Goal: Navigation & Orientation: Find specific page/section

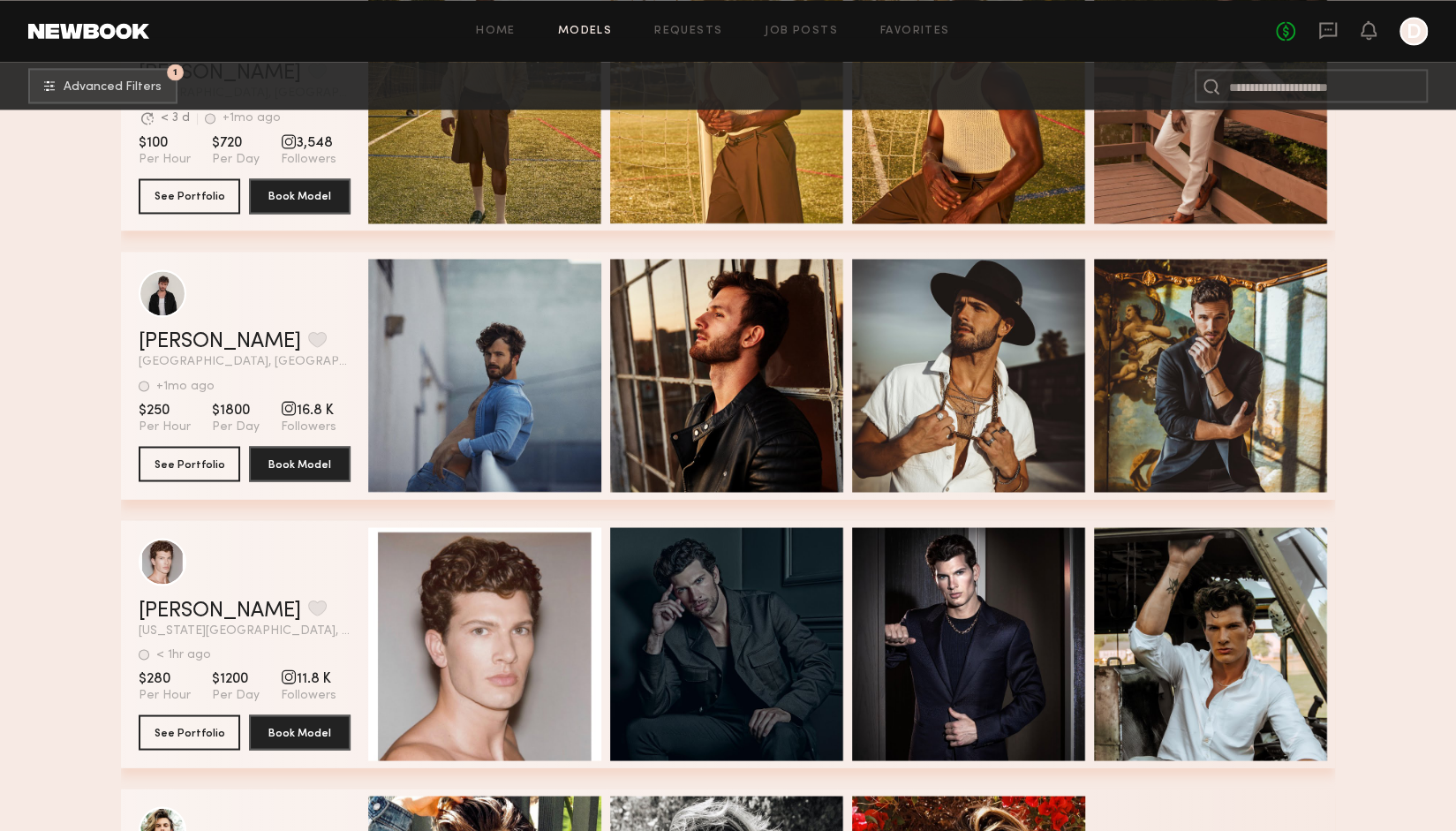
scroll to position [97578, 0]
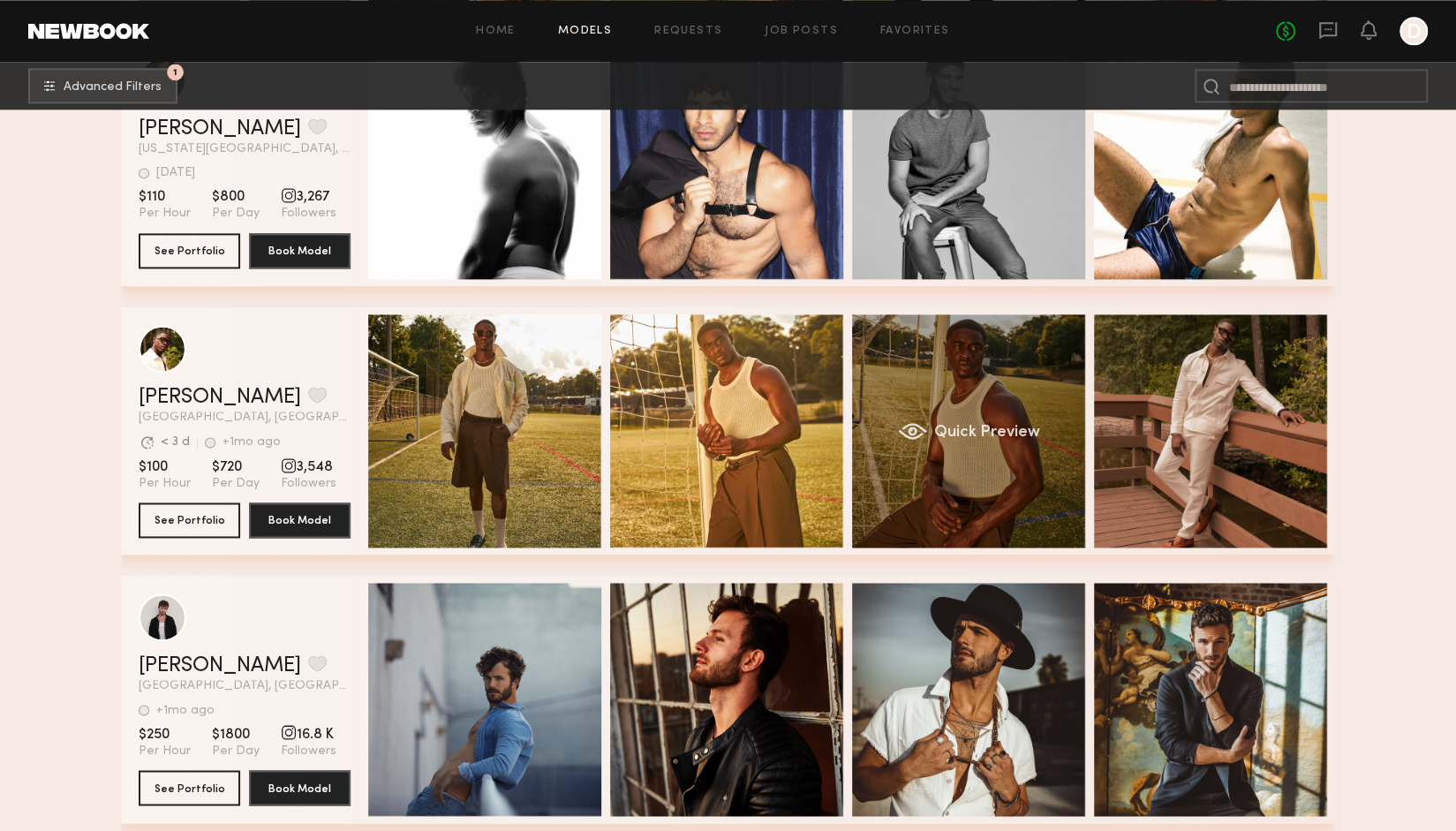
click at [992, 419] on div "Quick Preview" at bounding box center [969, 431] width 233 height 233
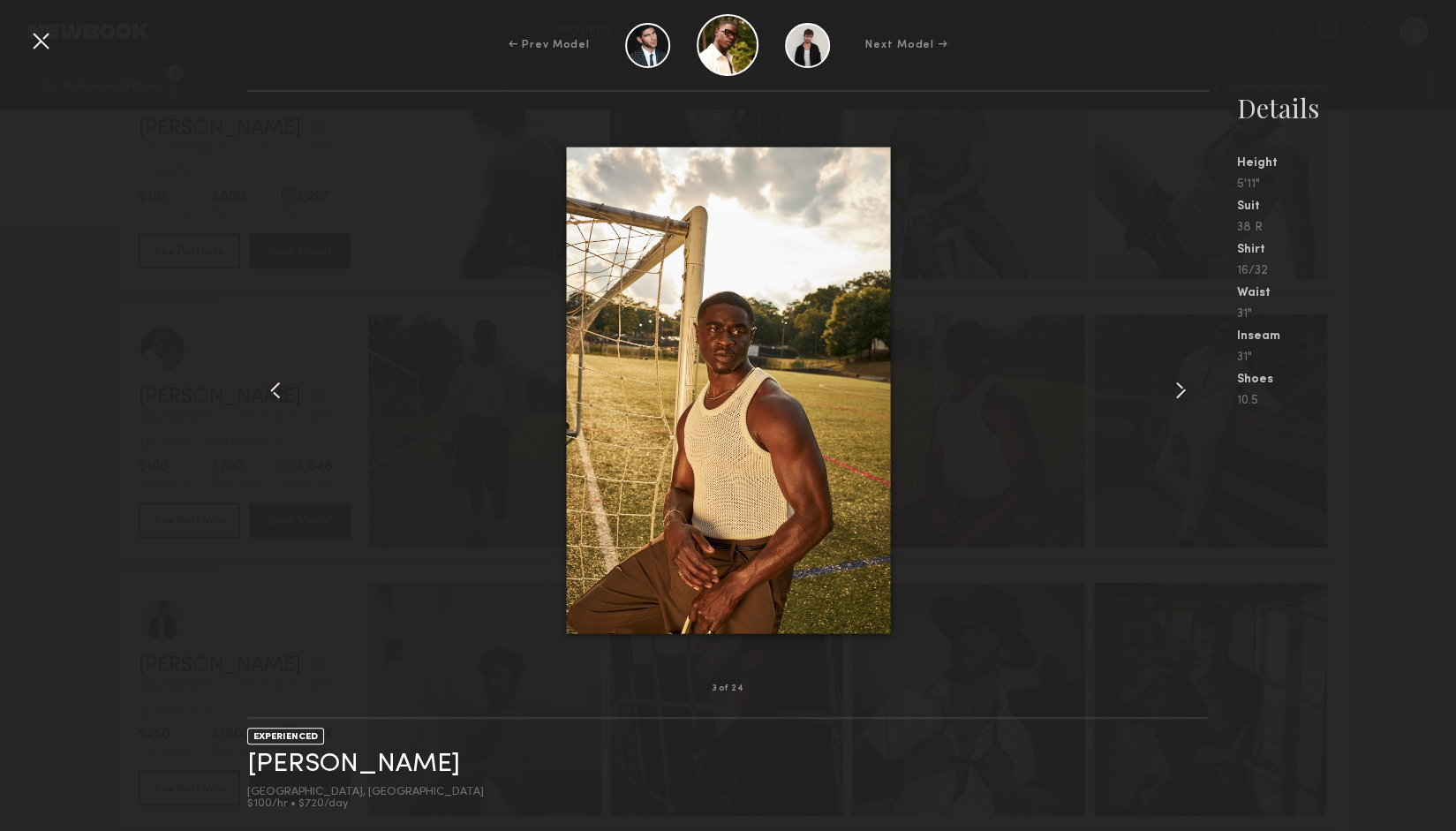
click at [1162, 402] on div at bounding box center [728, 390] width 961 height 541
click at [1181, 398] on common-icon at bounding box center [1180, 390] width 28 height 28
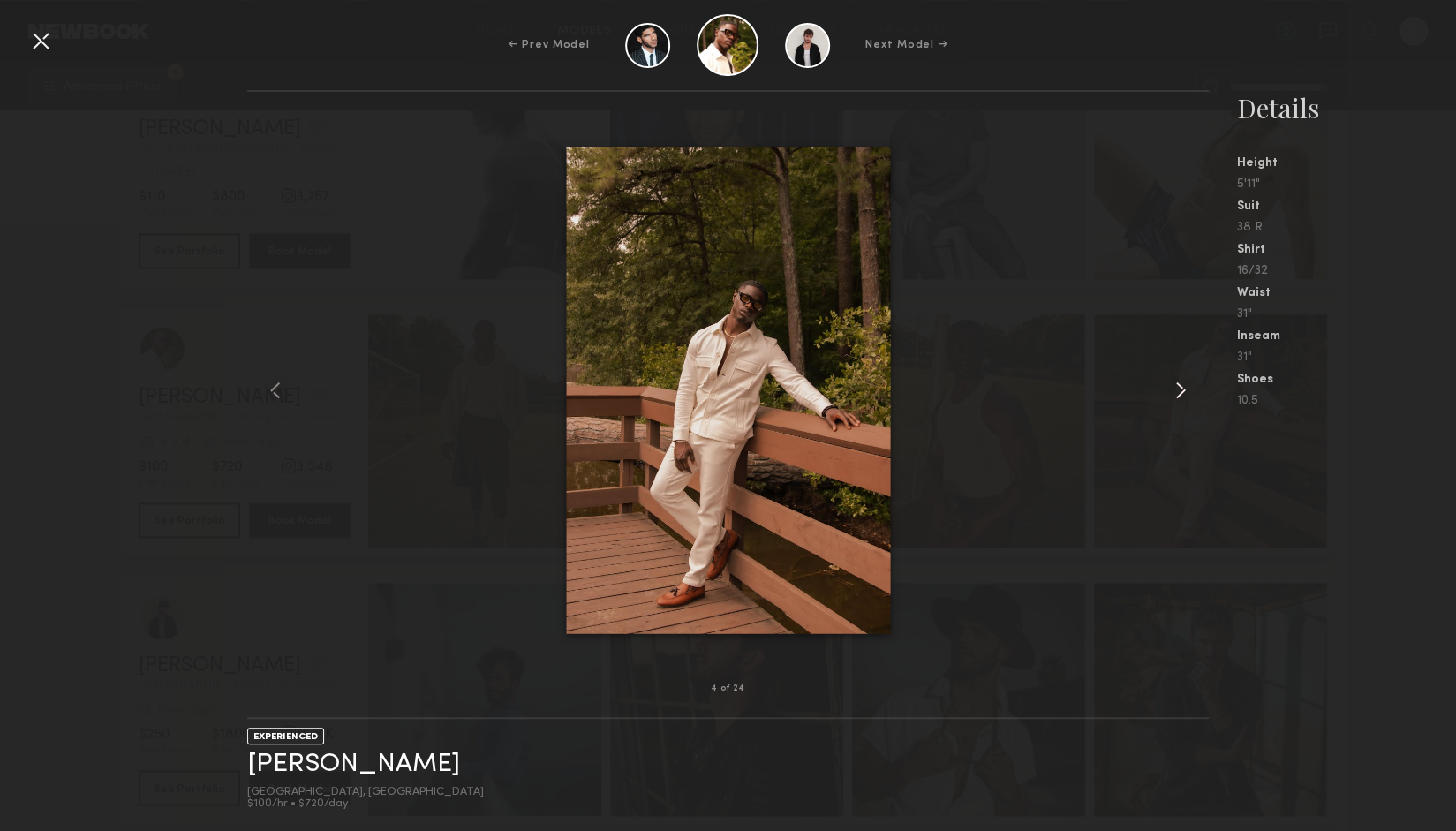
click at [1180, 398] on common-icon at bounding box center [1180, 390] width 28 height 28
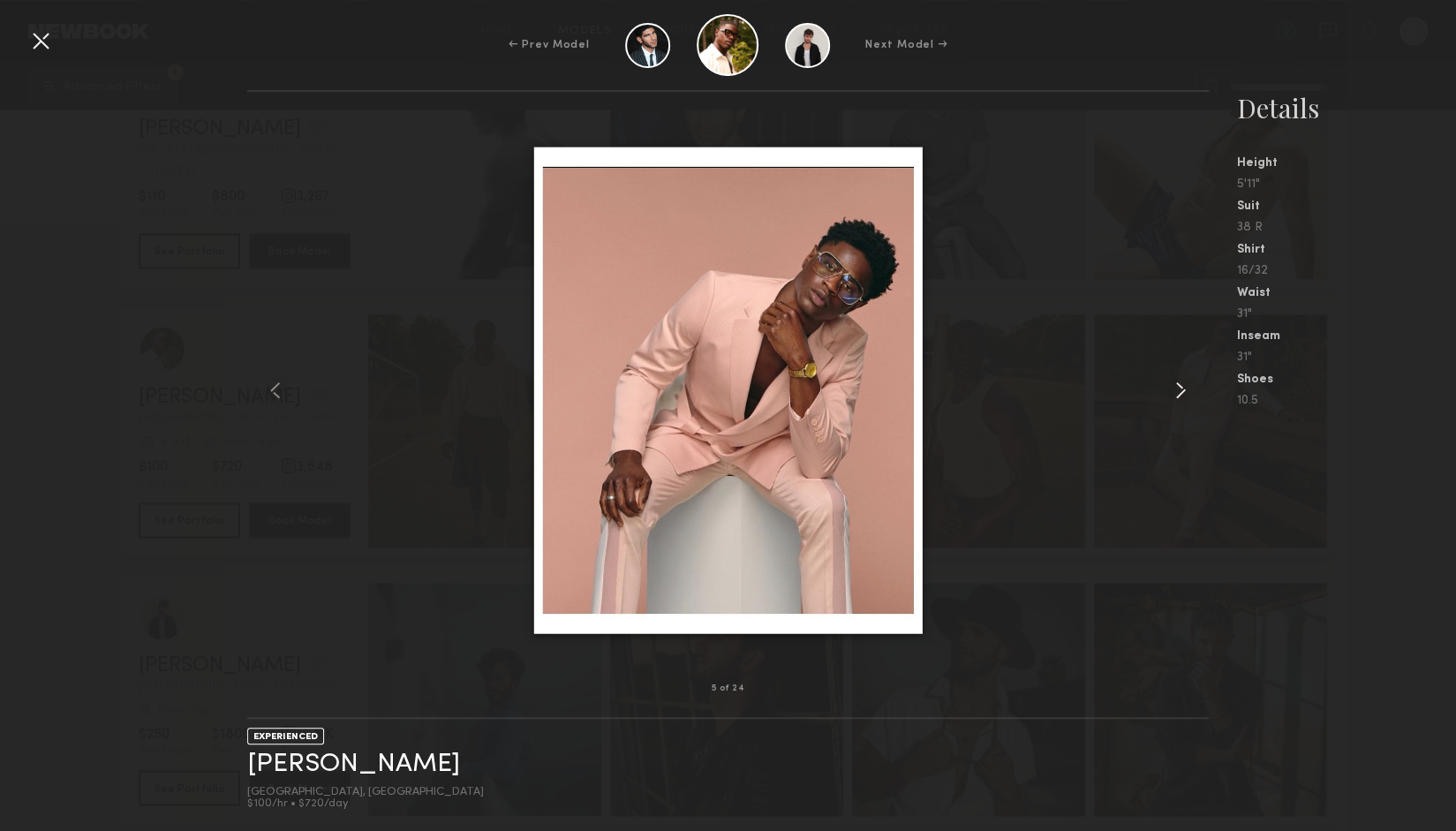
click at [1180, 398] on common-icon at bounding box center [1180, 390] width 28 height 28
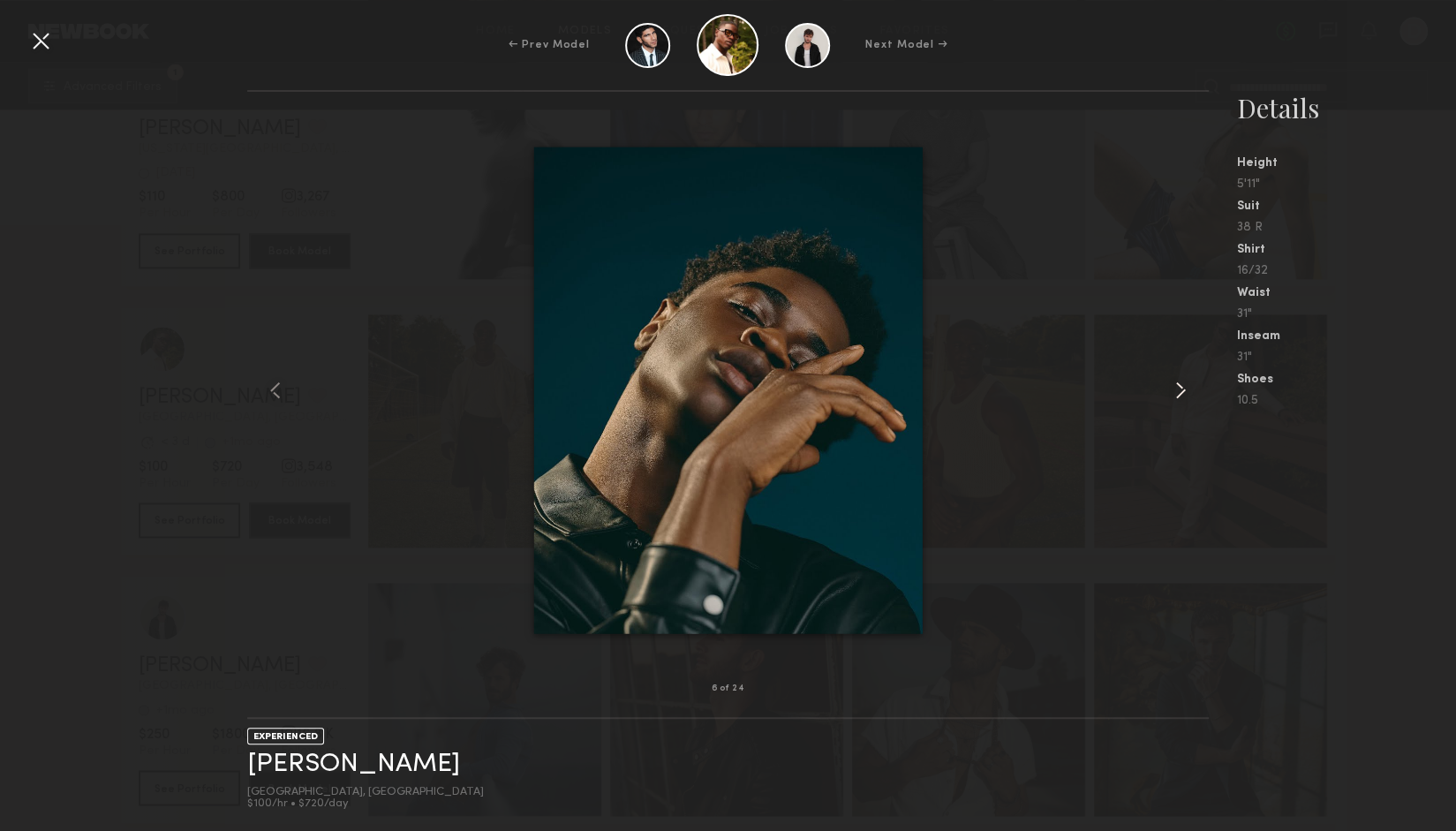
click at [1177, 398] on common-icon at bounding box center [1180, 390] width 28 height 28
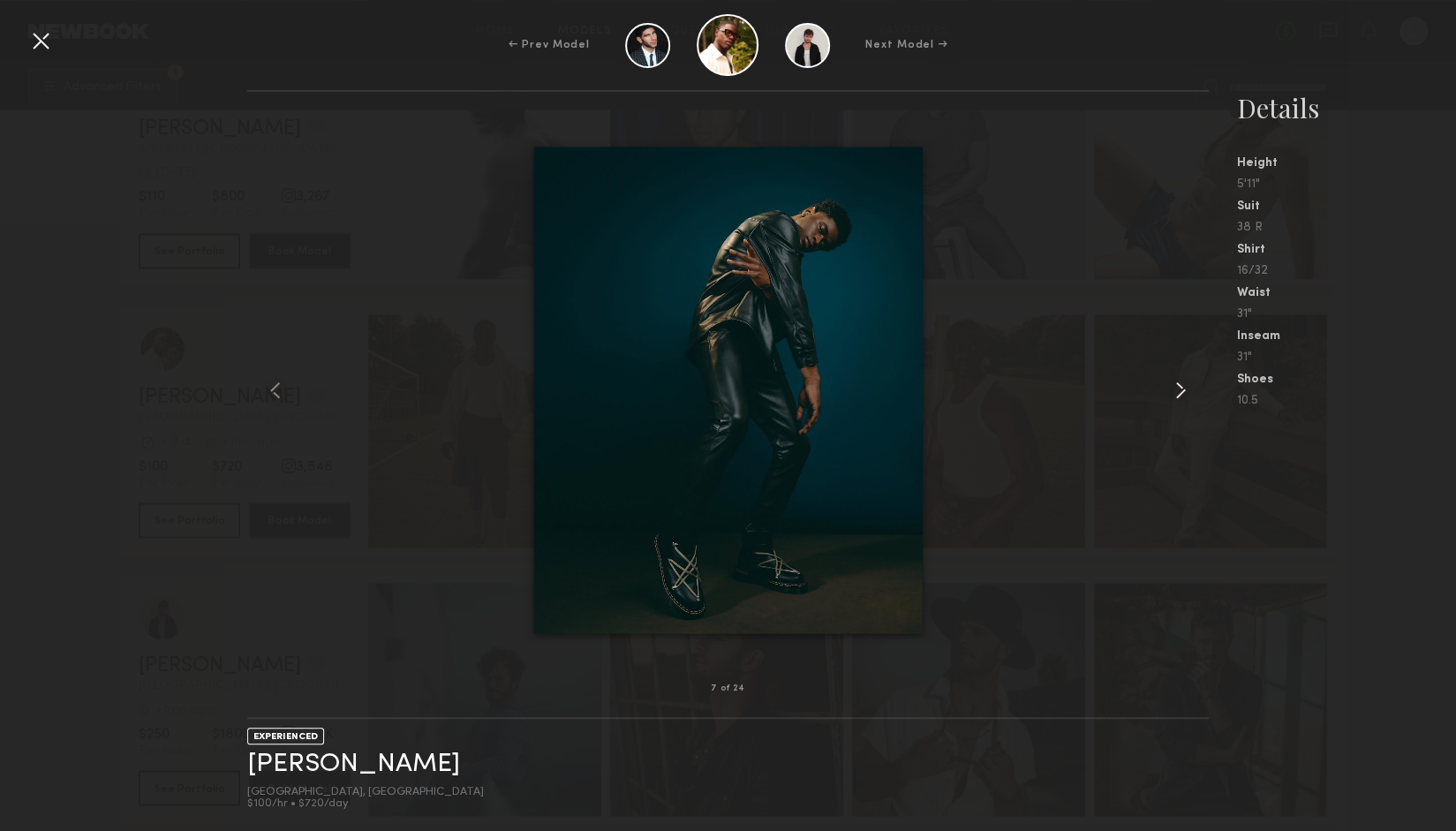
click at [1177, 398] on common-icon at bounding box center [1180, 390] width 28 height 28
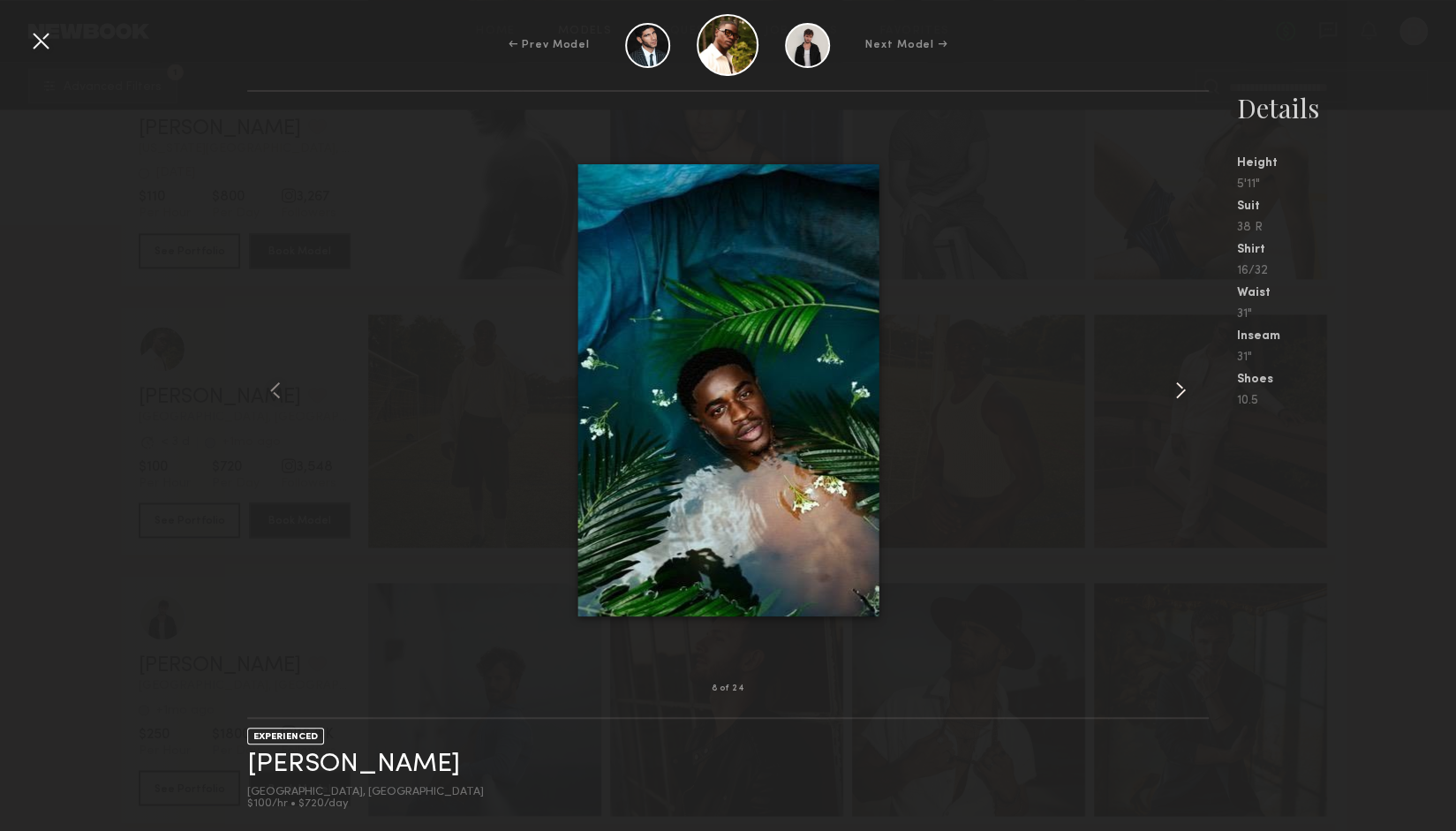
click at [1185, 392] on common-icon at bounding box center [1180, 390] width 28 height 28
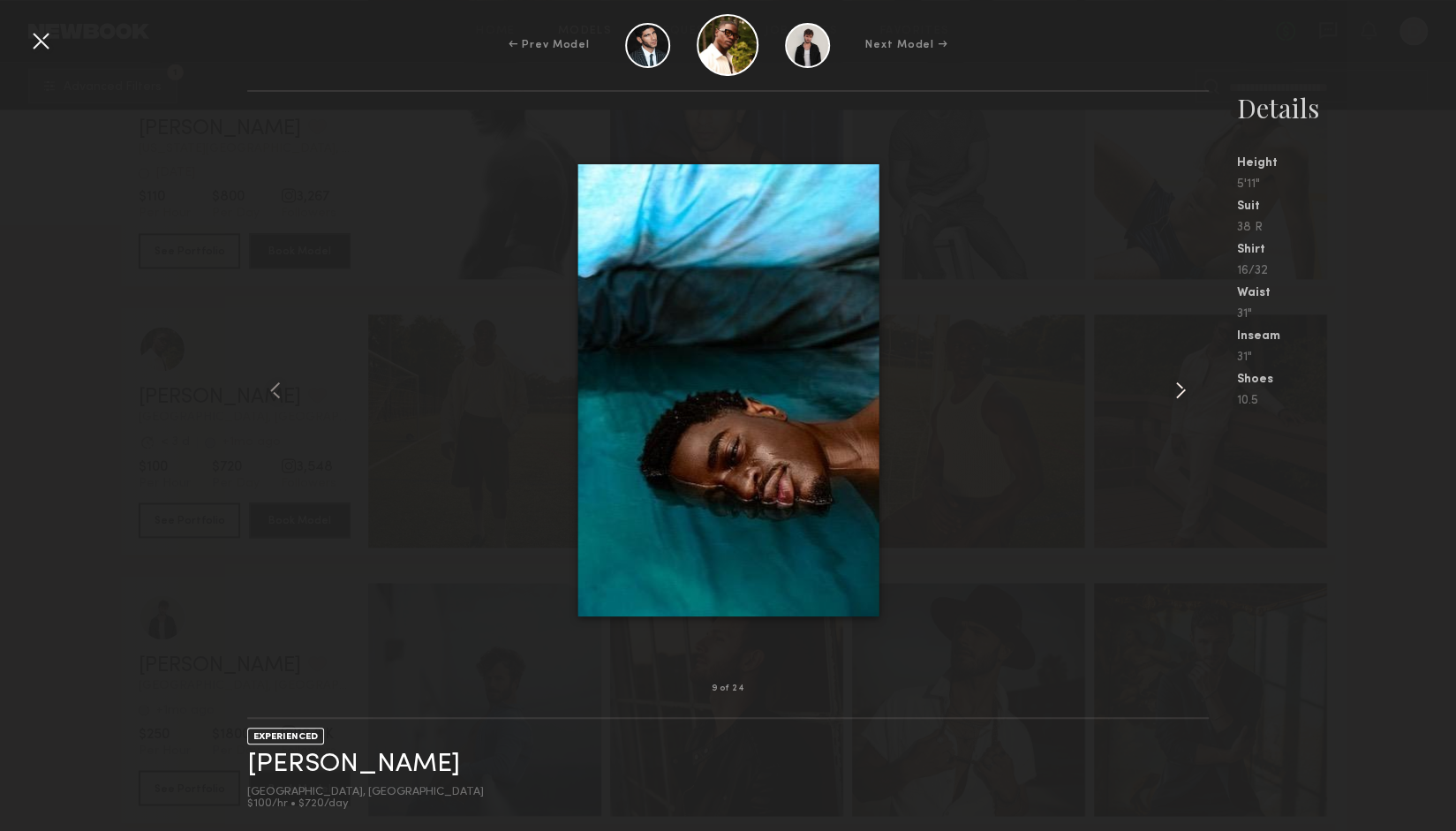
click at [1185, 392] on common-icon at bounding box center [1180, 390] width 28 height 28
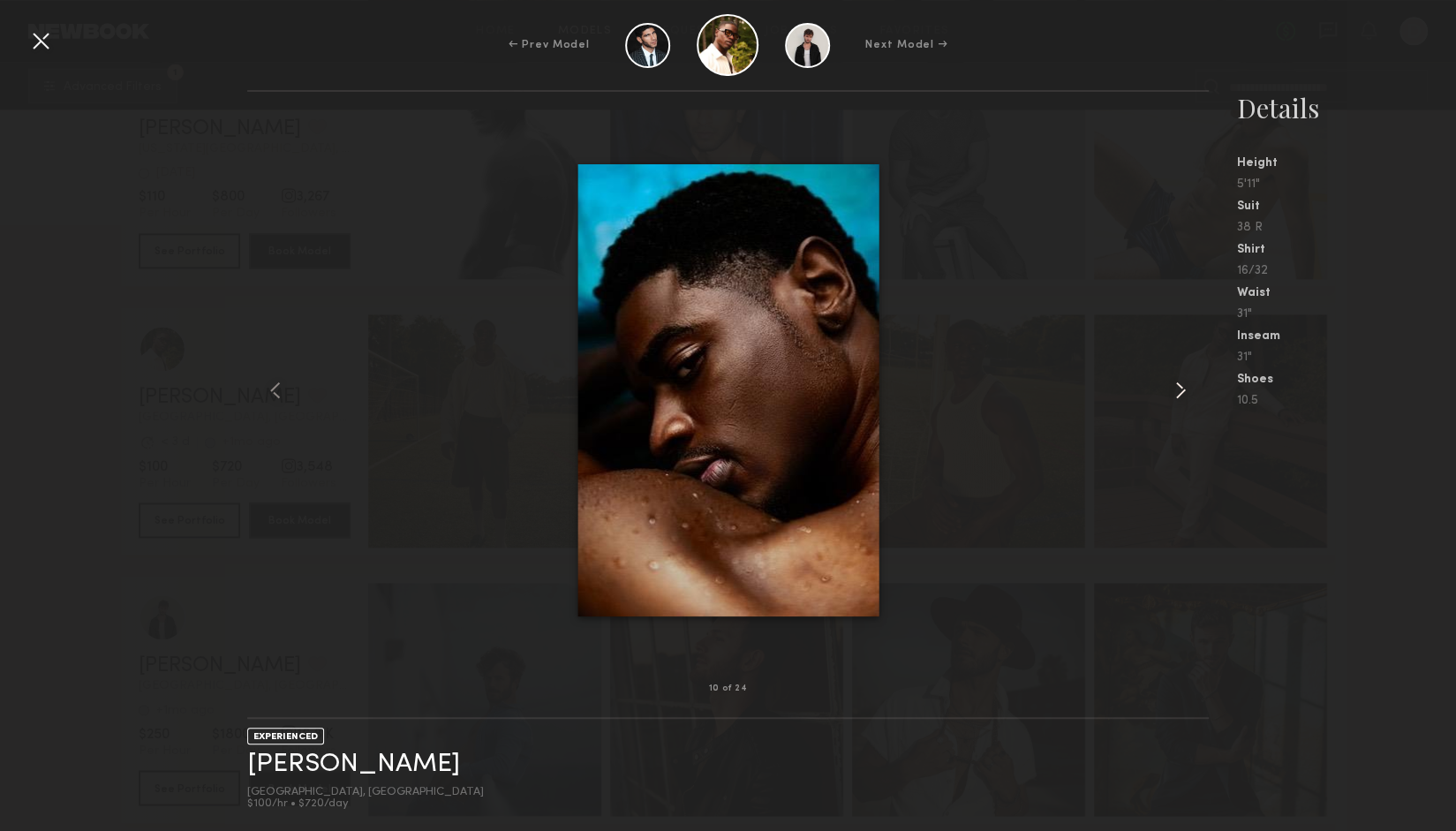
click at [1185, 392] on common-icon at bounding box center [1180, 390] width 28 height 28
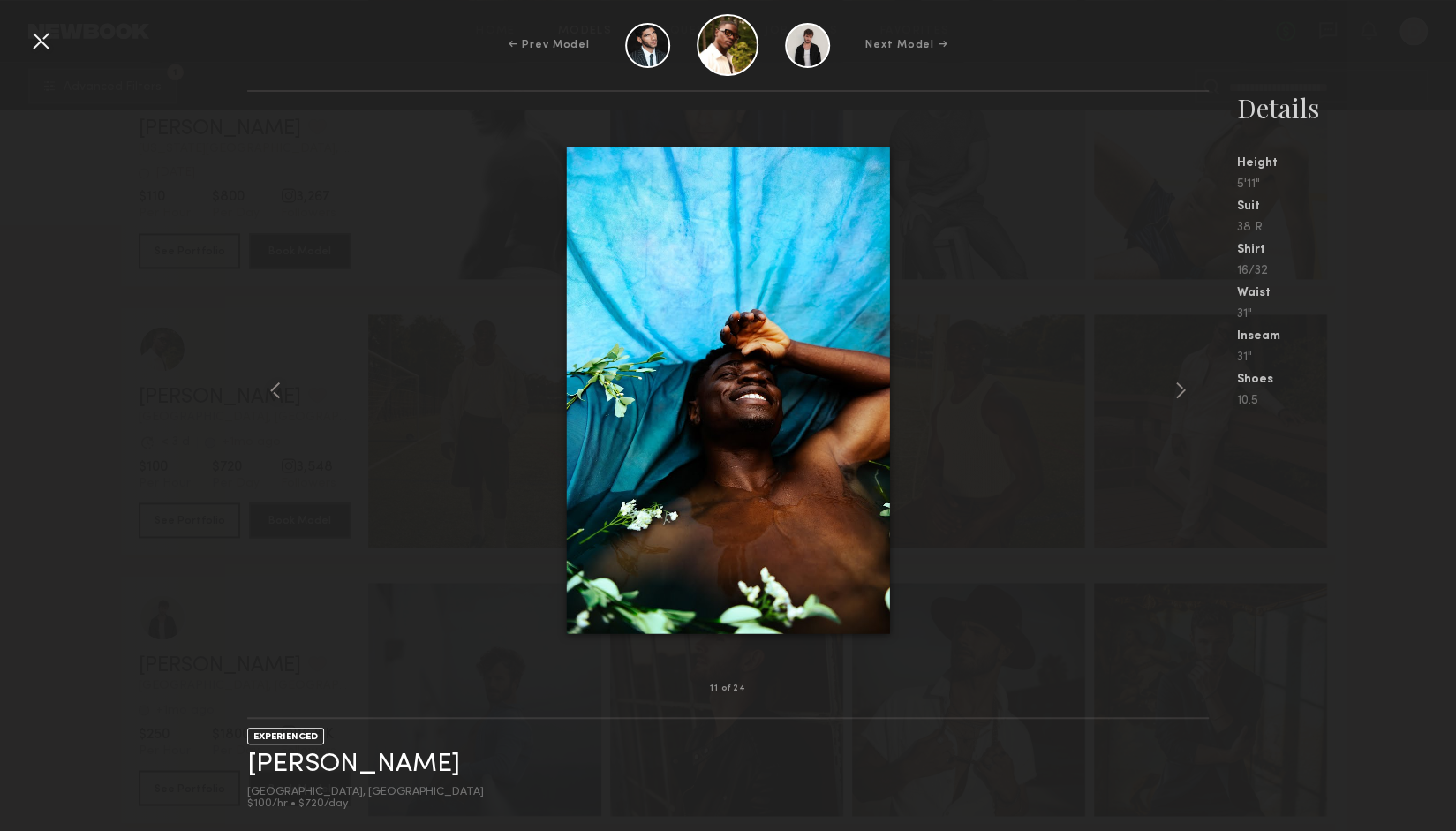
click at [1049, 287] on div at bounding box center [728, 390] width 961 height 541
click at [267, 395] on common-icon at bounding box center [275, 390] width 28 height 28
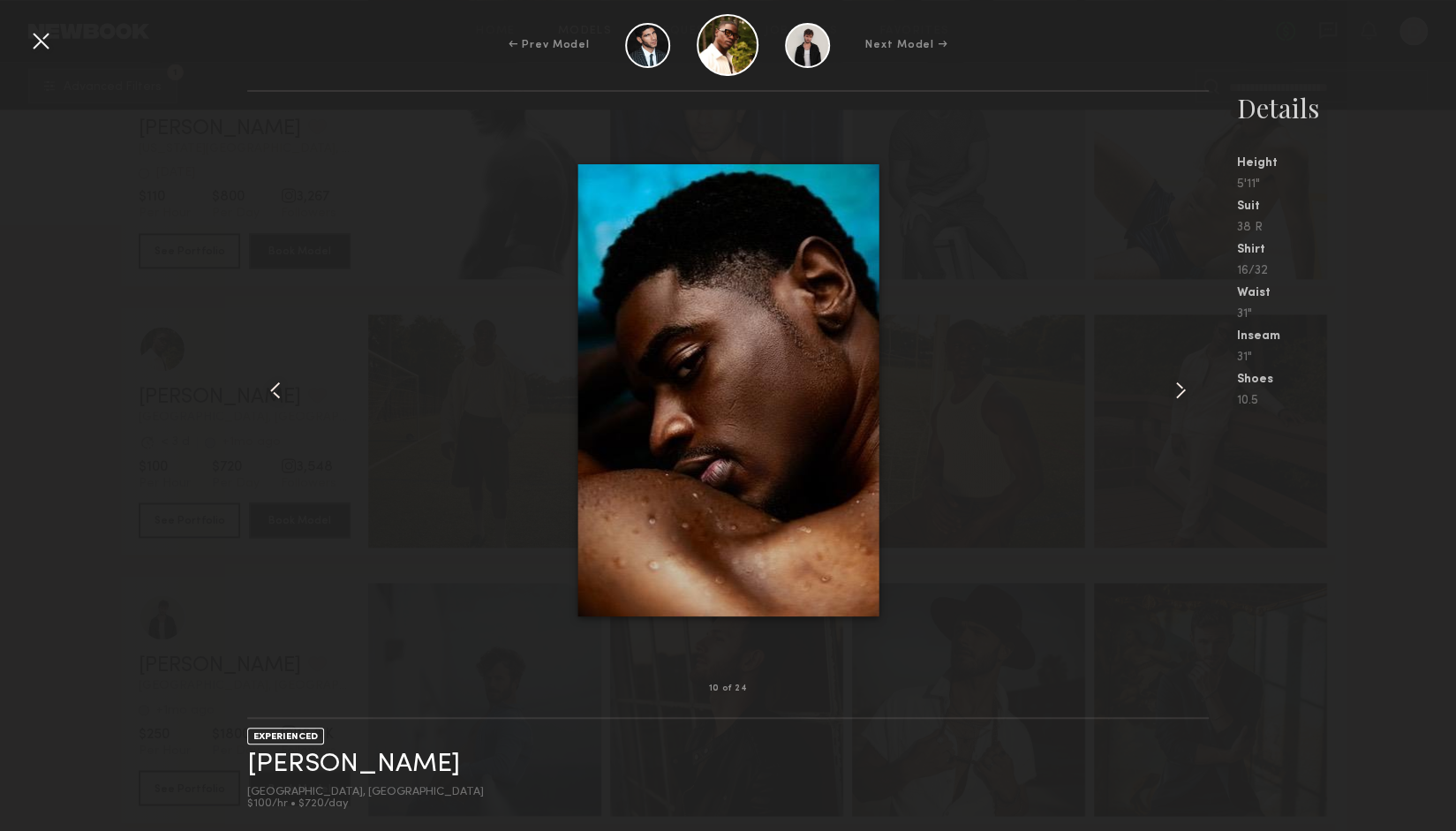
click at [267, 395] on common-icon at bounding box center [275, 390] width 28 height 28
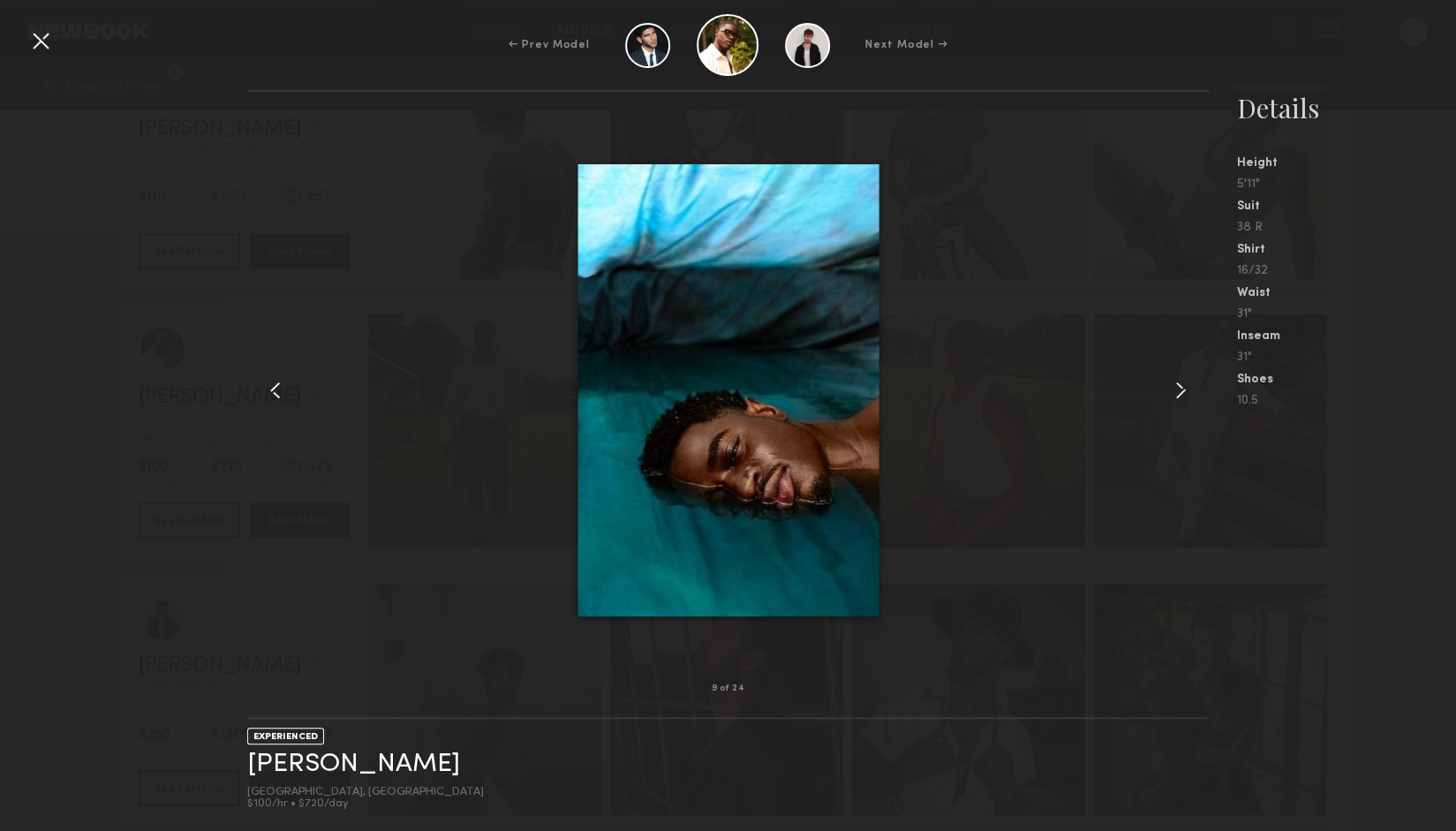
click at [267, 395] on common-icon at bounding box center [275, 390] width 28 height 28
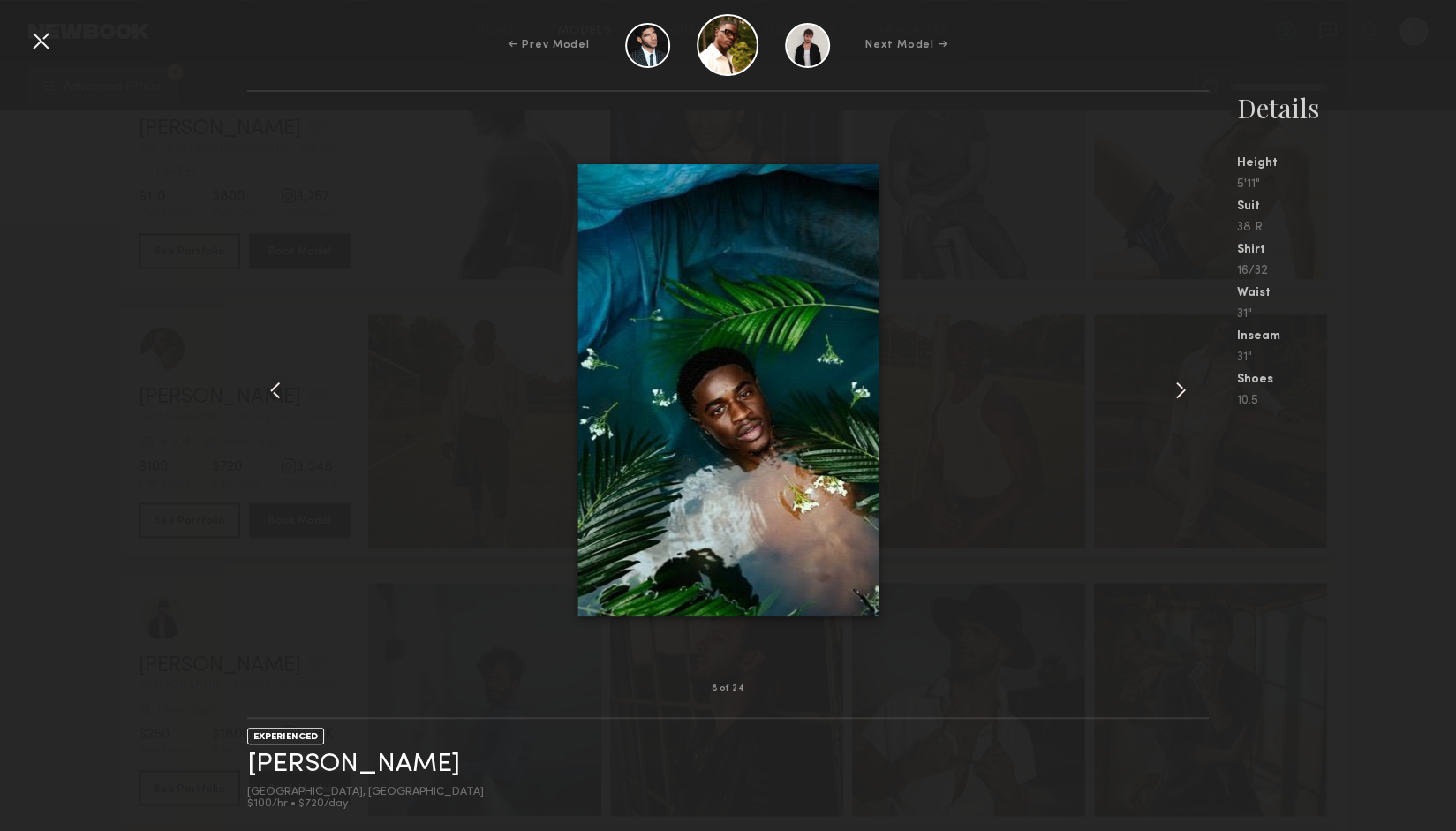
click at [267, 395] on common-icon at bounding box center [275, 390] width 28 height 28
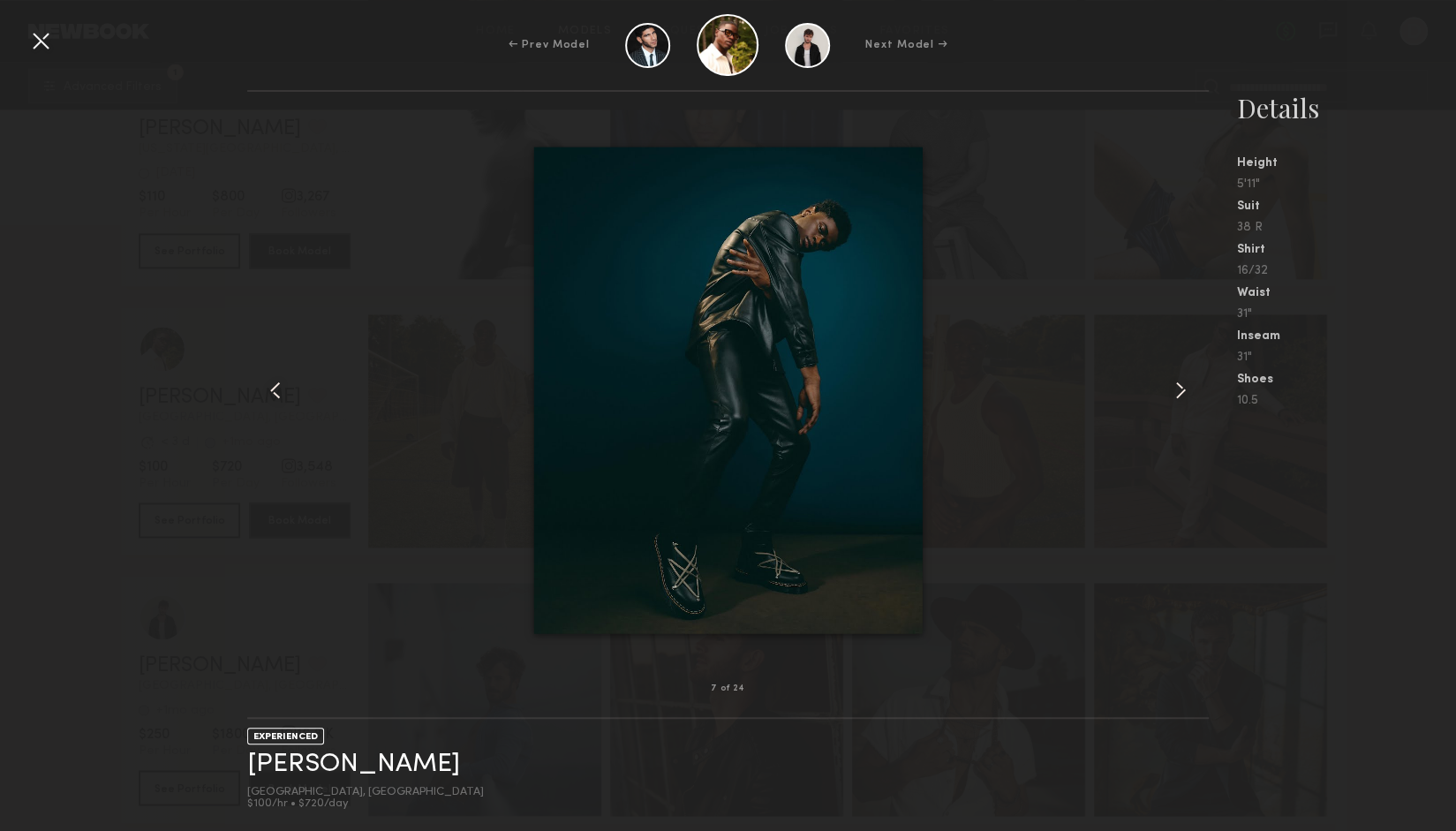
click at [1185, 395] on common-icon at bounding box center [1180, 390] width 28 height 28
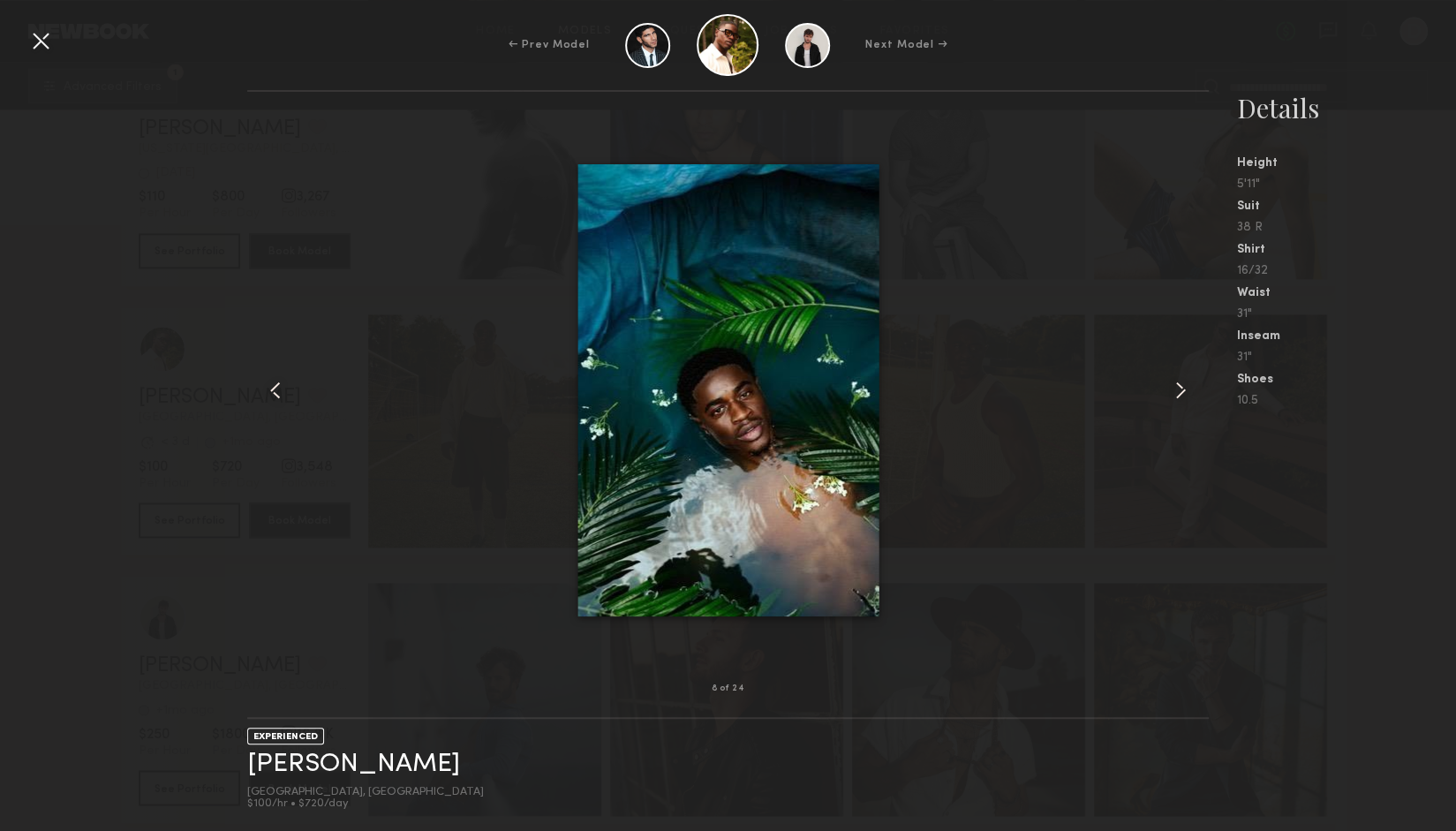
click at [1185, 395] on common-icon at bounding box center [1180, 390] width 28 height 28
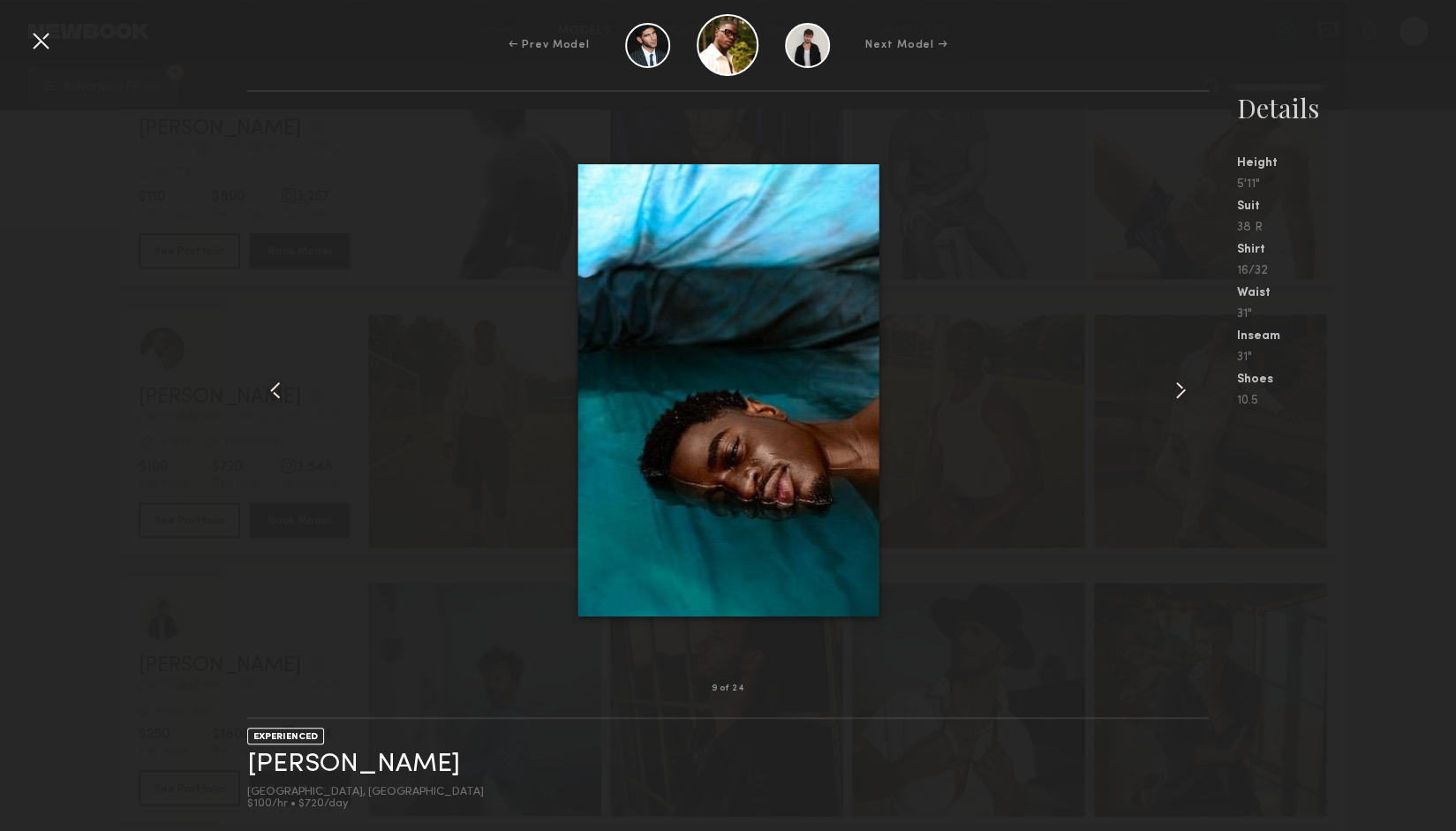
click at [1185, 395] on common-icon at bounding box center [1180, 390] width 28 height 28
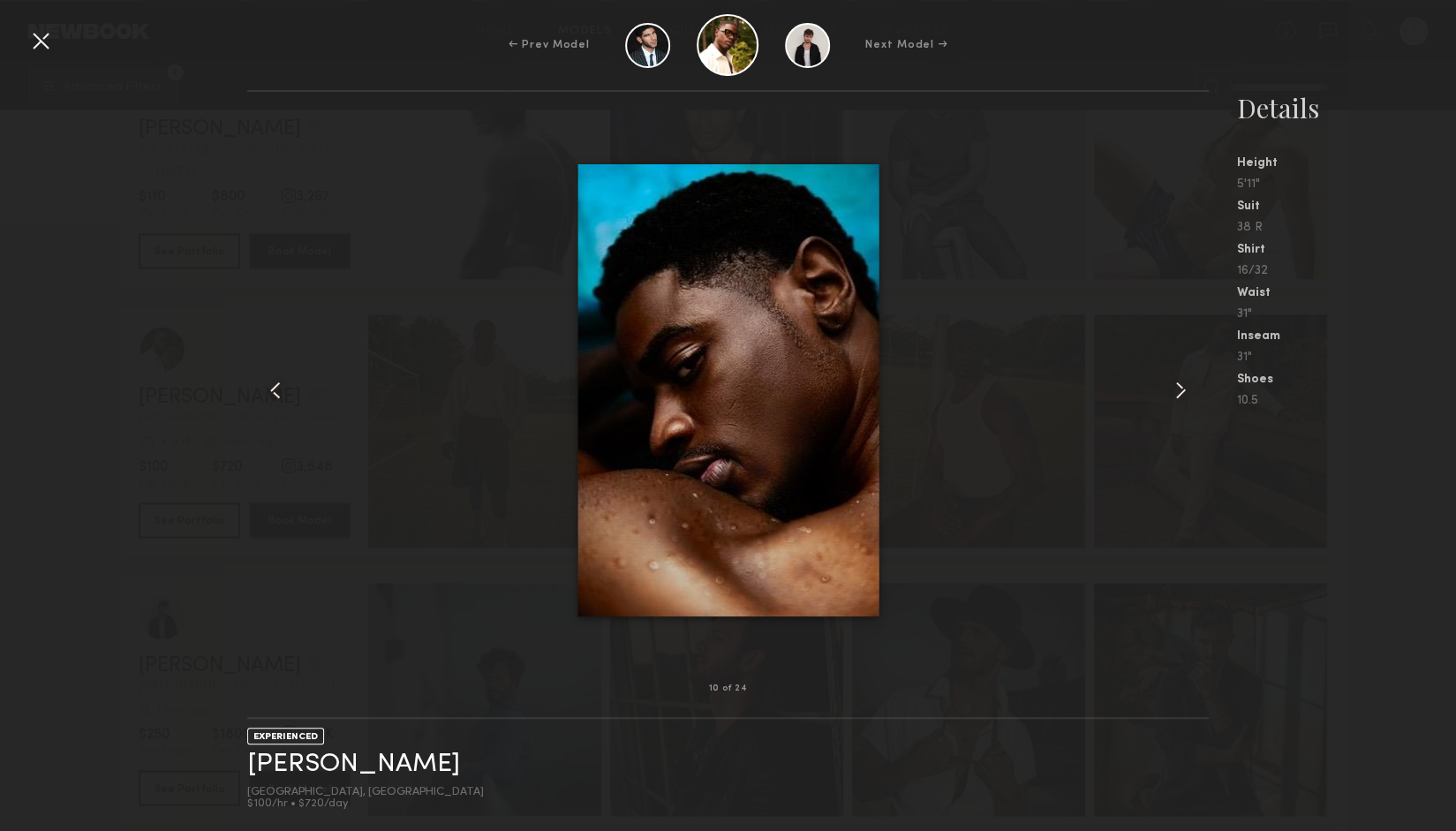
click at [1185, 395] on common-icon at bounding box center [1180, 390] width 28 height 28
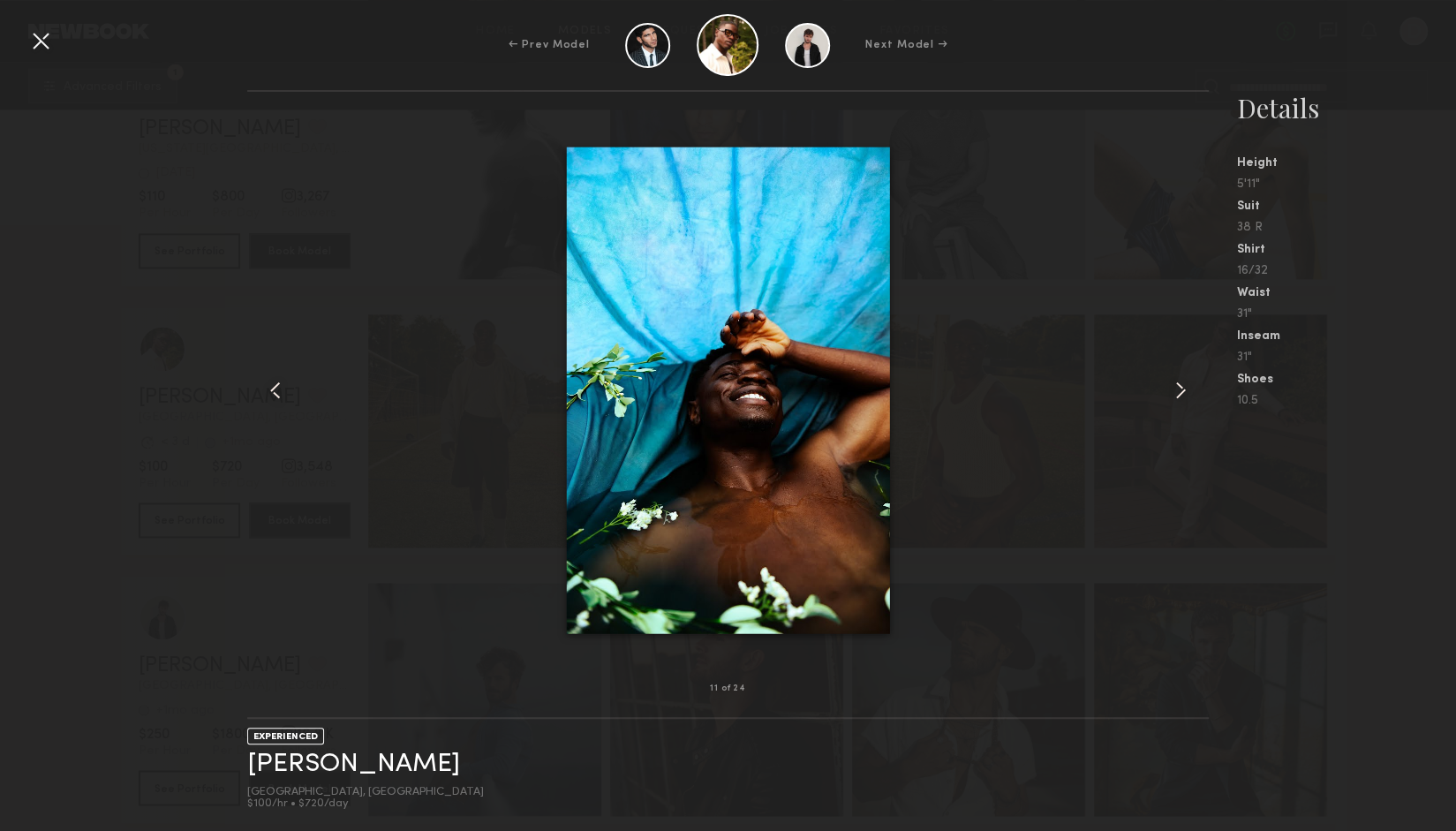
click at [1185, 395] on common-icon at bounding box center [1180, 390] width 28 height 28
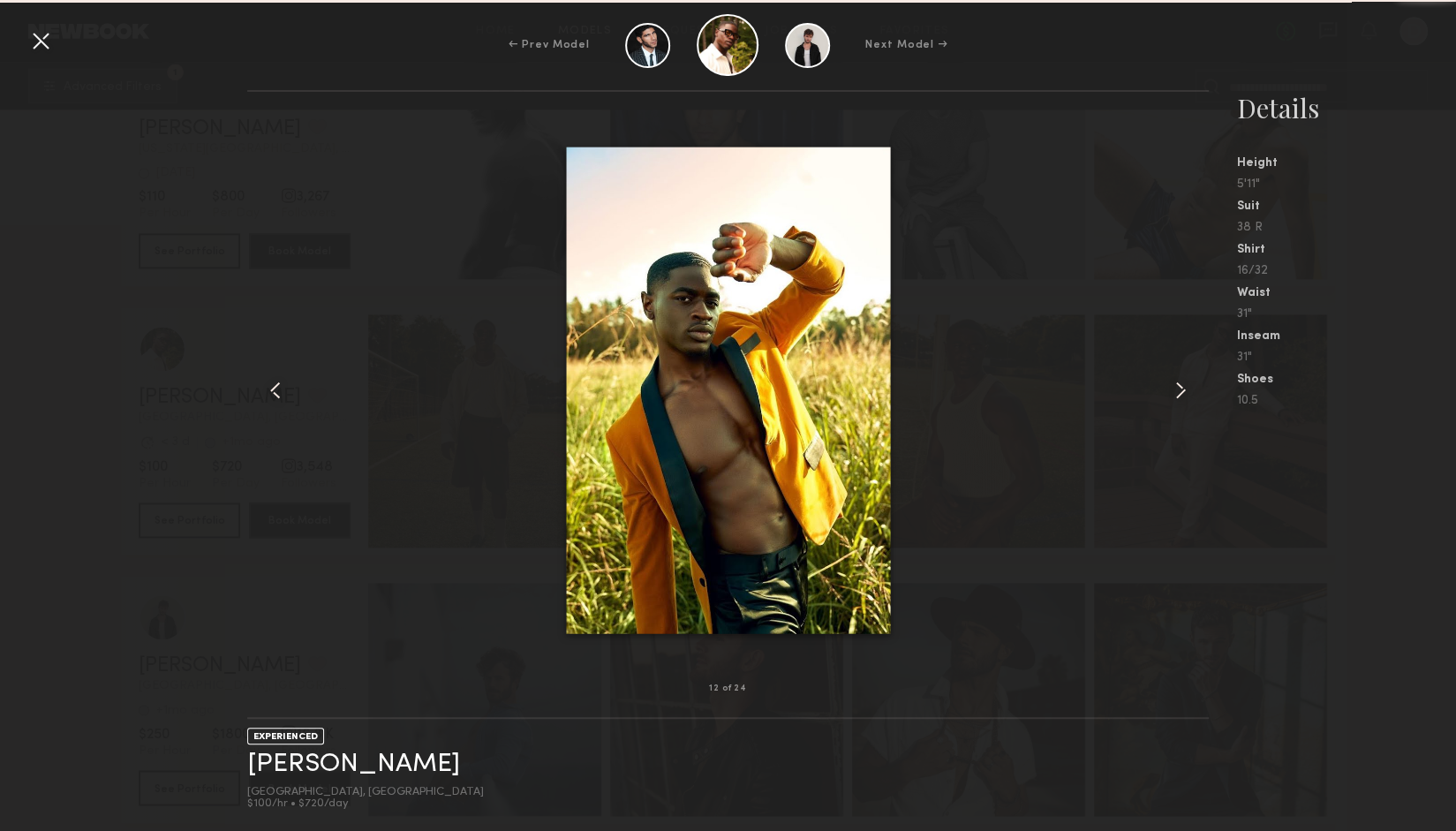
click at [1185, 395] on common-icon at bounding box center [1180, 390] width 28 height 28
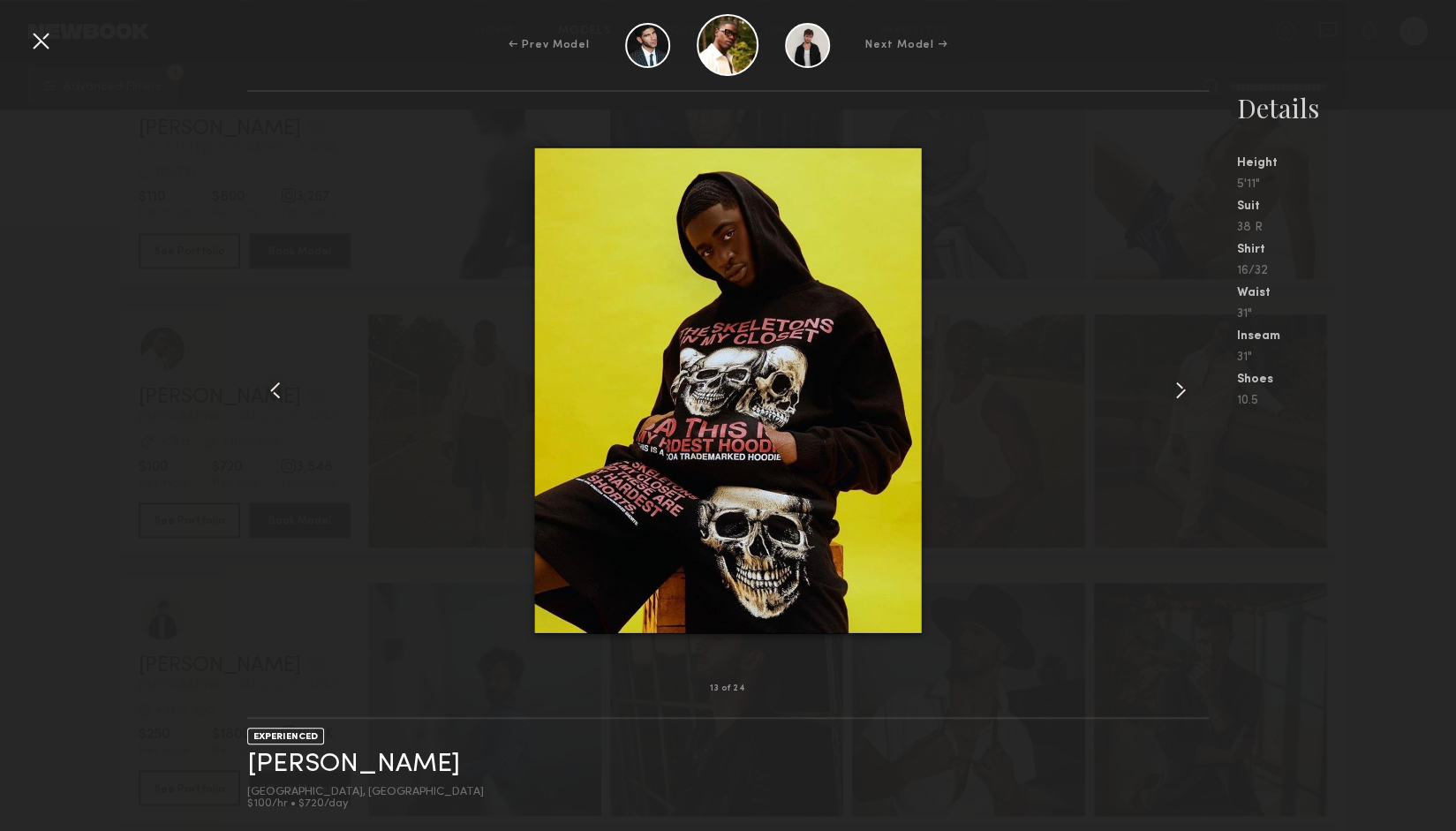
click at [1185, 395] on common-icon at bounding box center [1180, 390] width 28 height 28
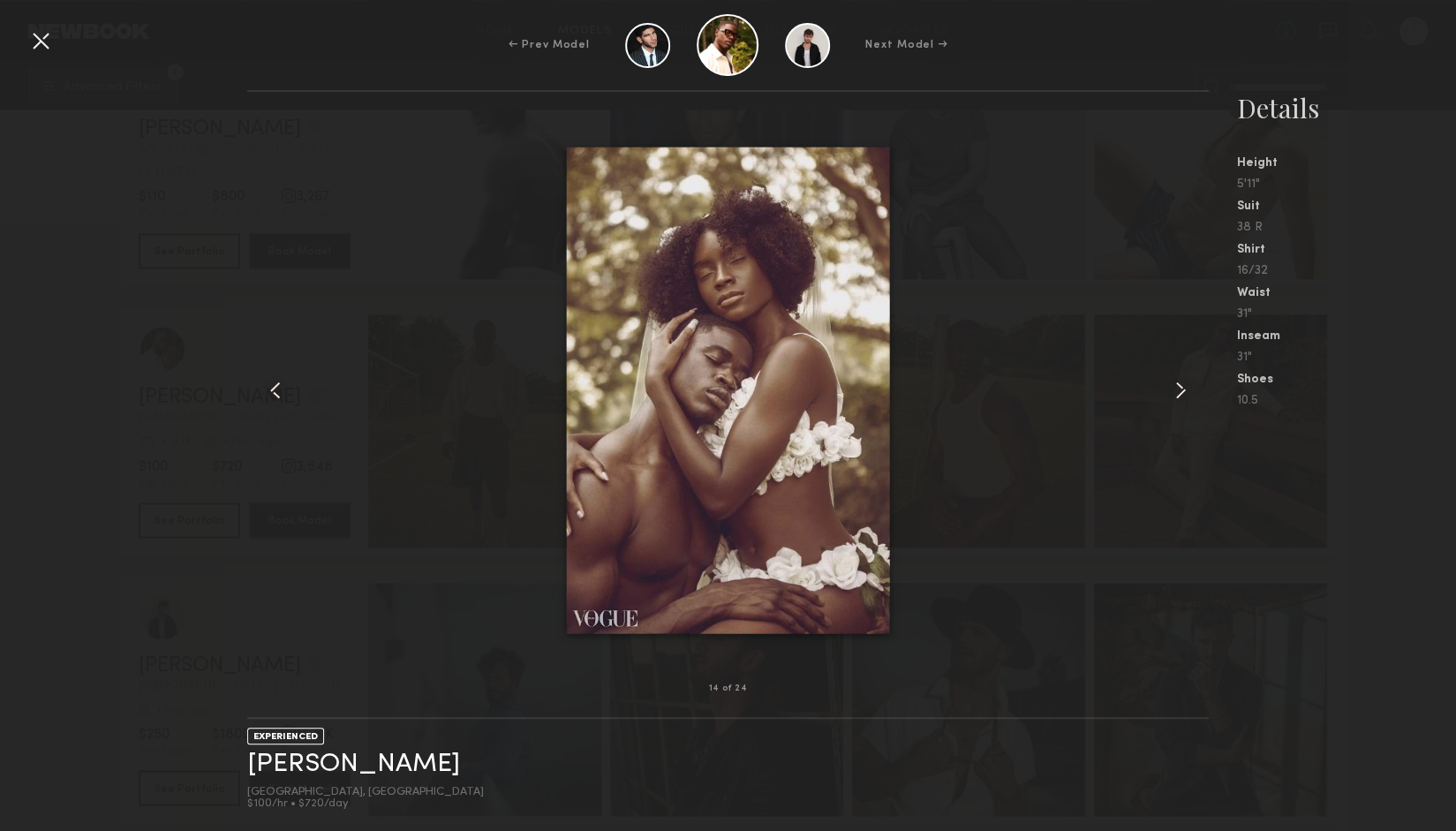
click at [1185, 395] on common-icon at bounding box center [1180, 390] width 28 height 28
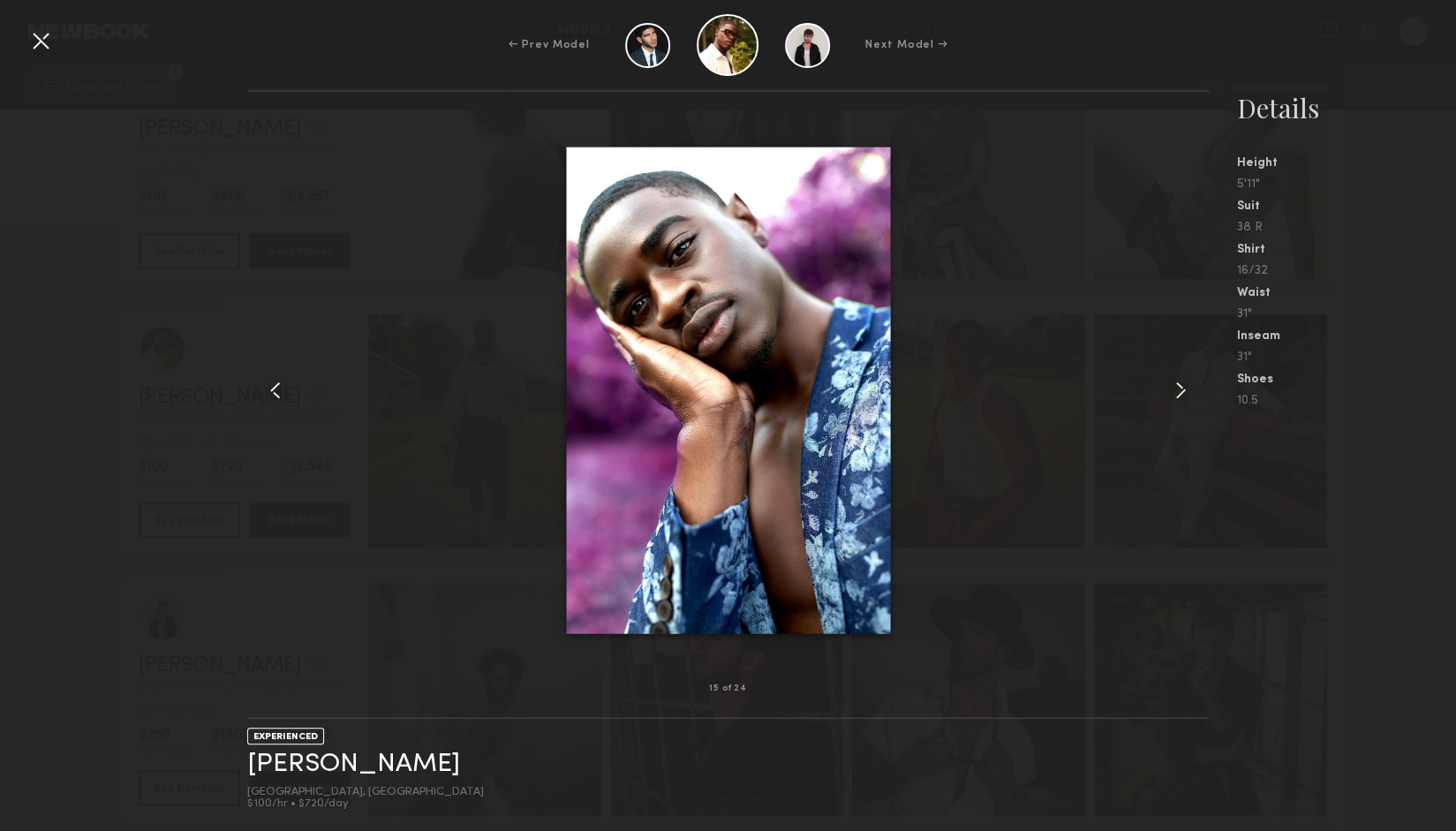
drag, startPoint x: 1185, startPoint y: 395, endPoint x: 1093, endPoint y: 559, distance: 188.0
click at [1093, 559] on div at bounding box center [728, 390] width 961 height 541
click at [1172, 397] on common-icon at bounding box center [1180, 390] width 28 height 28
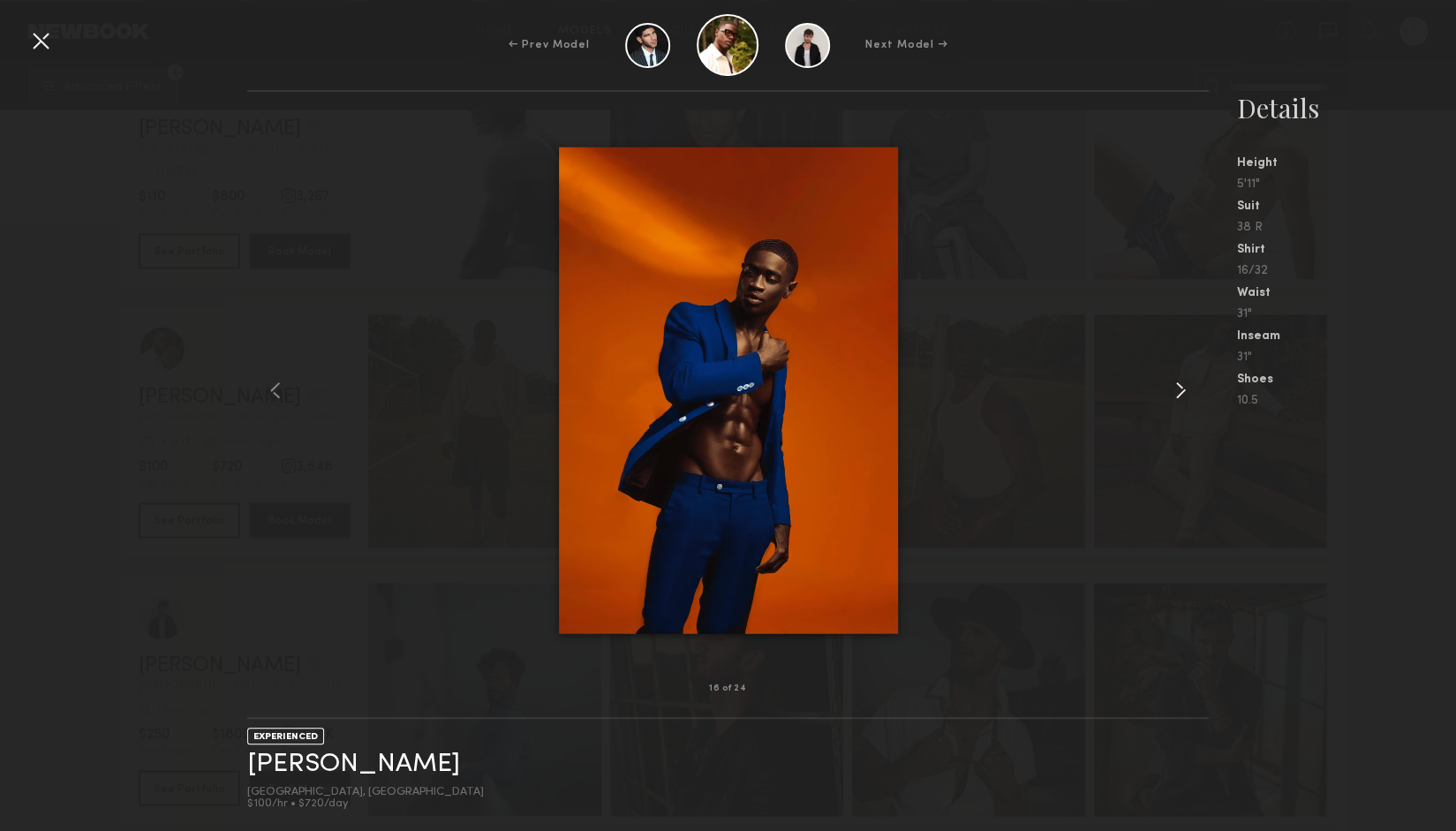
click at [1172, 397] on common-icon at bounding box center [1180, 390] width 28 height 28
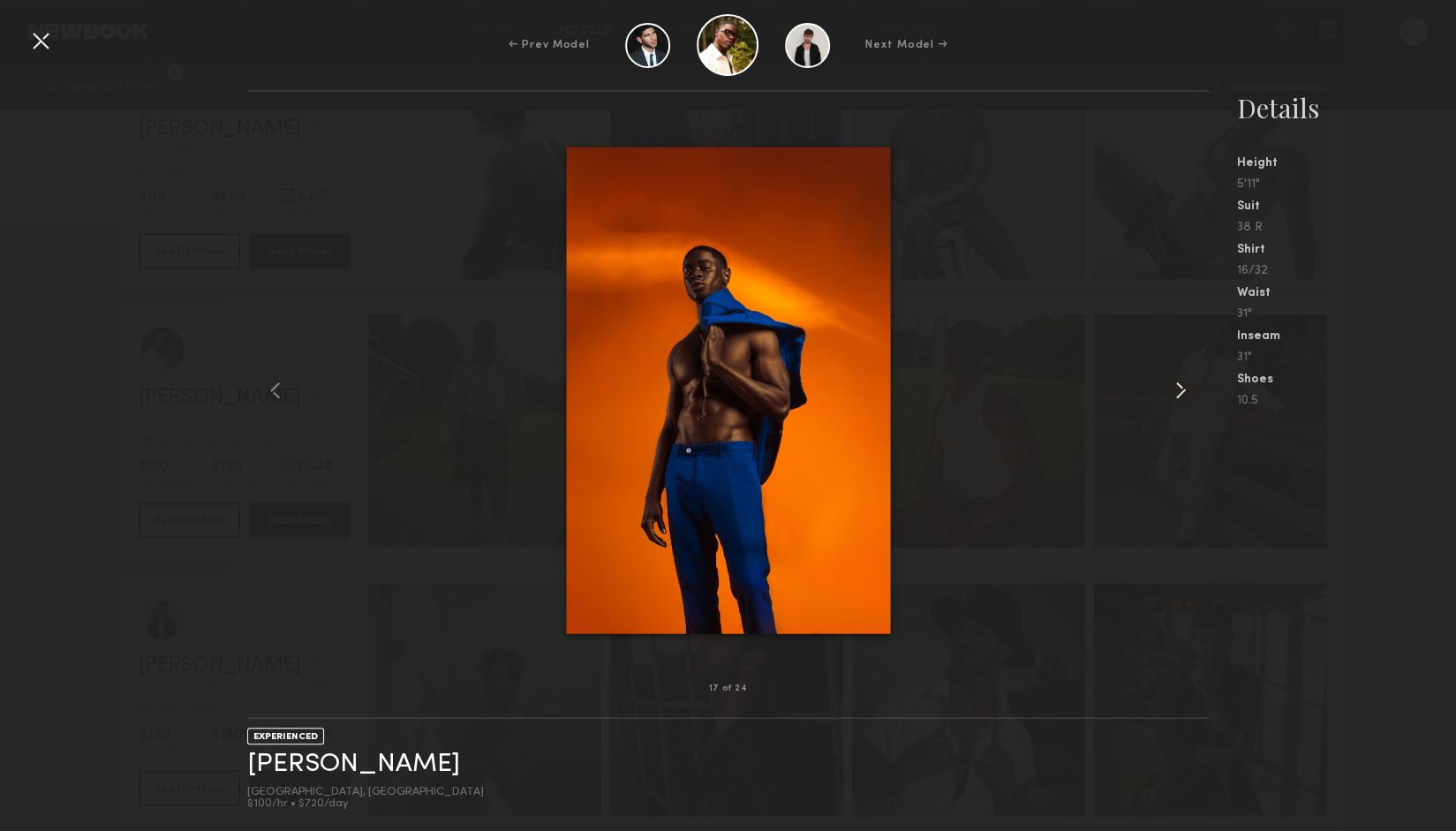
click at [1172, 397] on common-icon at bounding box center [1180, 390] width 28 height 28
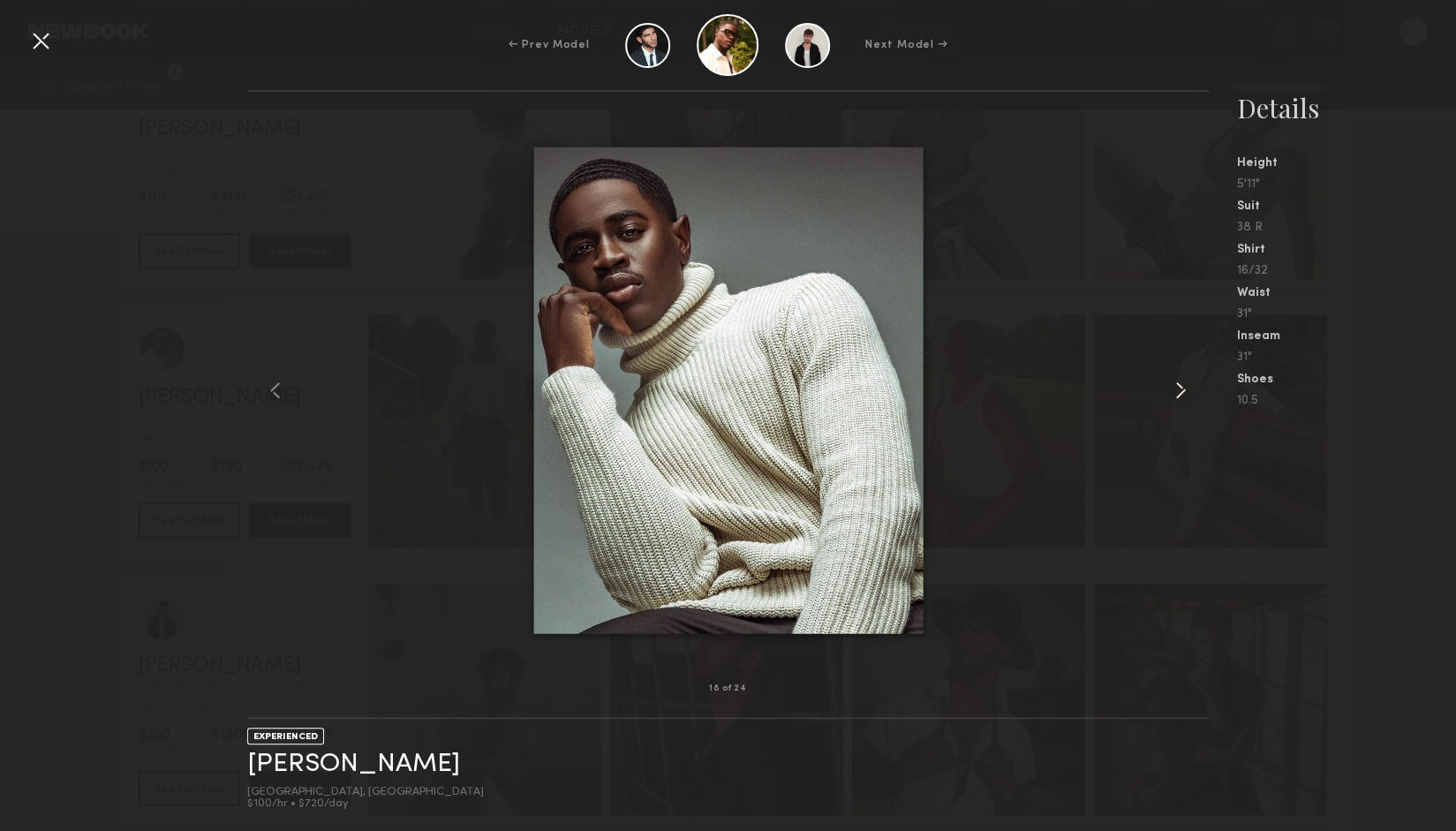
click at [1172, 397] on common-icon at bounding box center [1180, 390] width 28 height 28
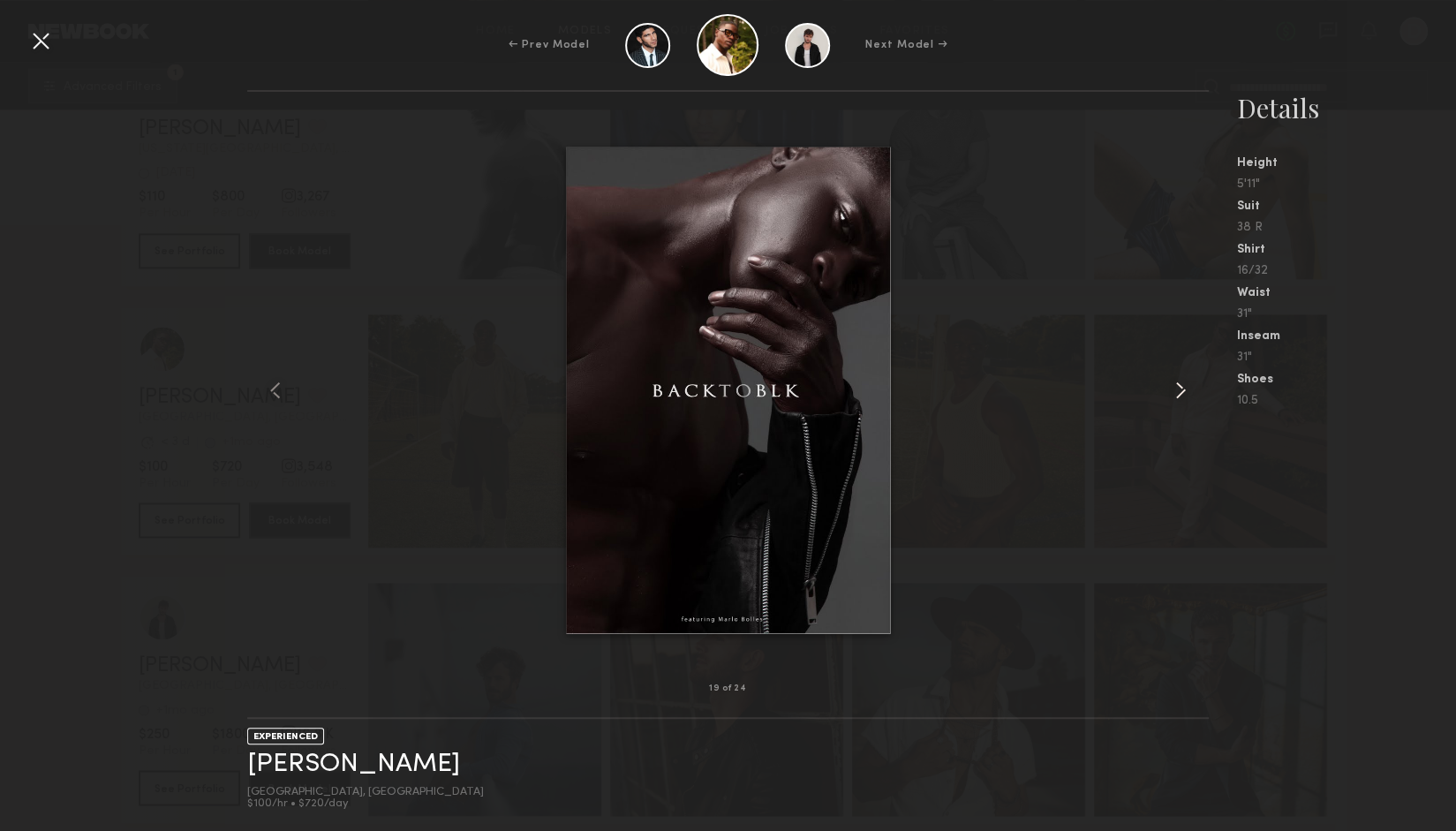
click at [1171, 397] on common-icon at bounding box center [1180, 390] width 28 height 28
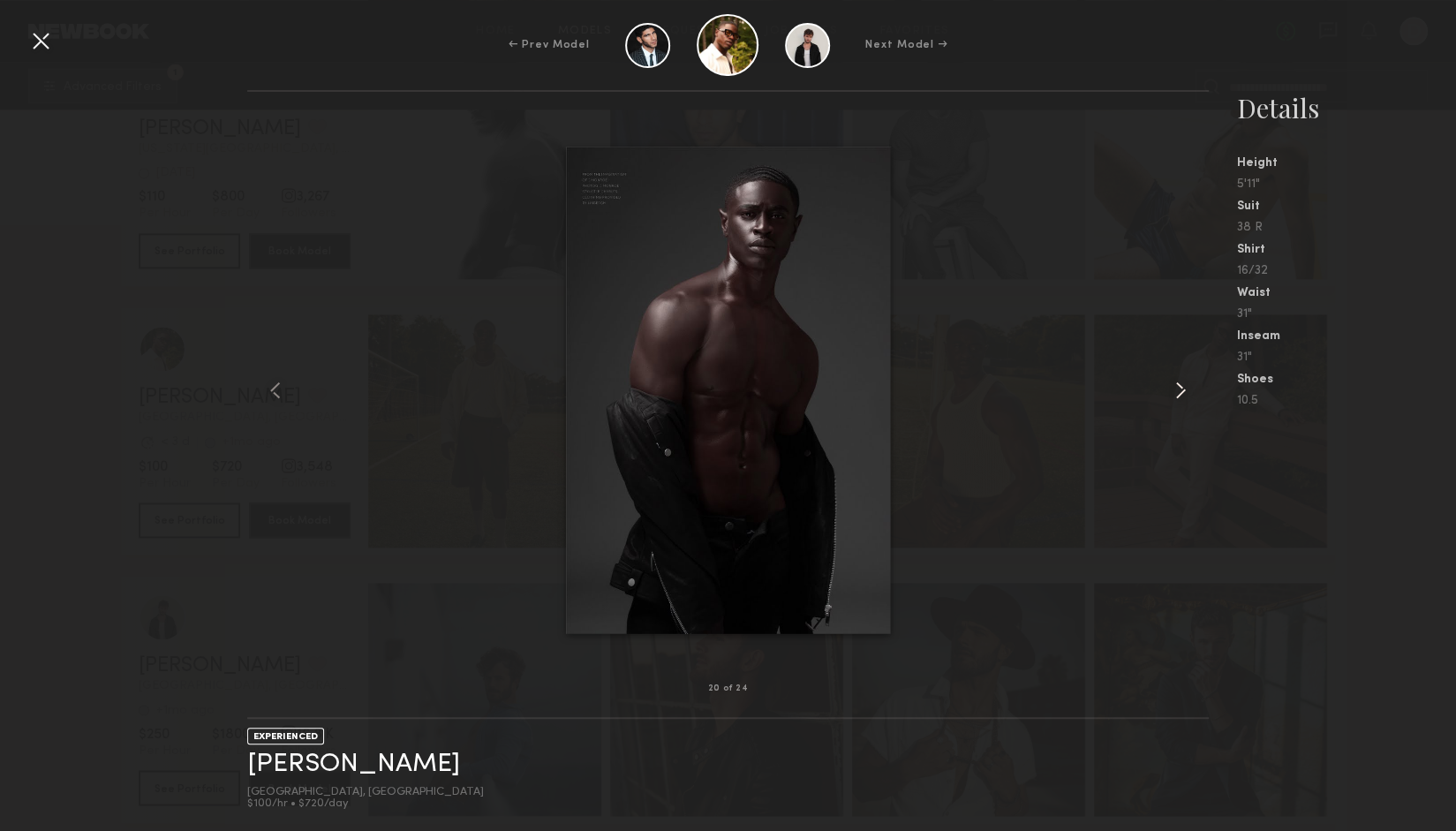
click at [1171, 397] on common-icon at bounding box center [1180, 390] width 28 height 28
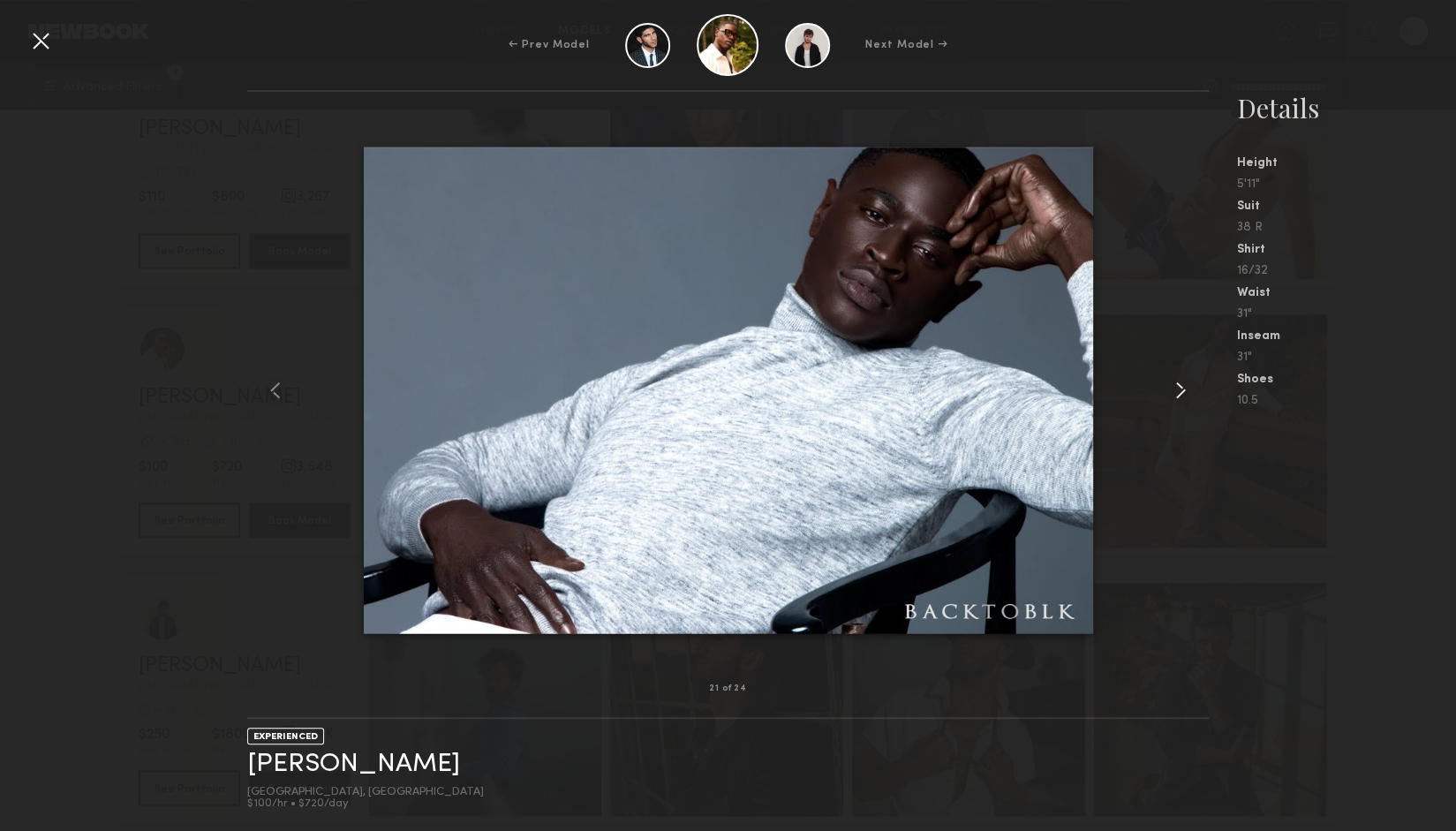
click at [1186, 394] on common-icon at bounding box center [1180, 390] width 28 height 28
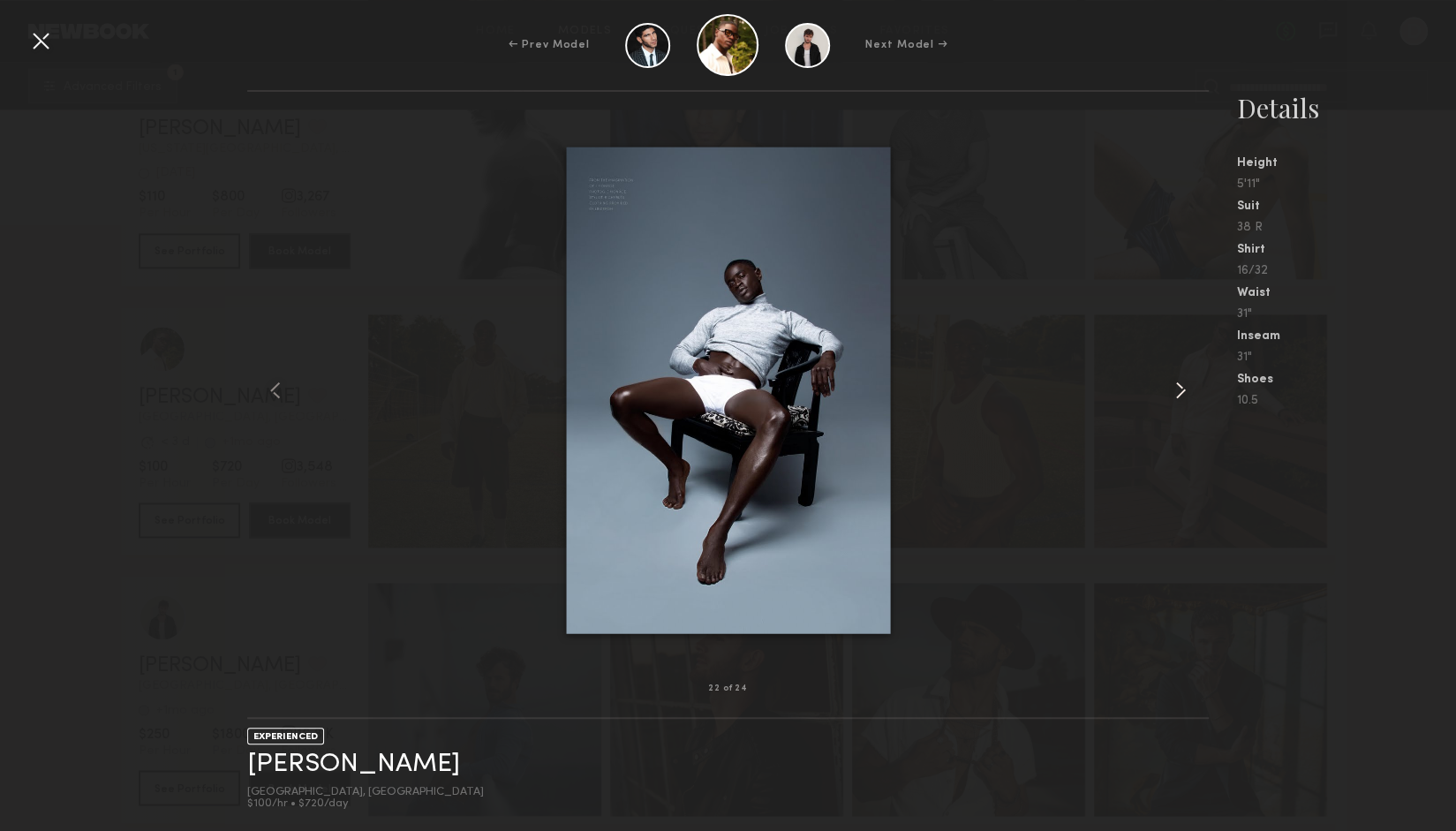
click at [1186, 399] on common-icon at bounding box center [1180, 390] width 28 height 28
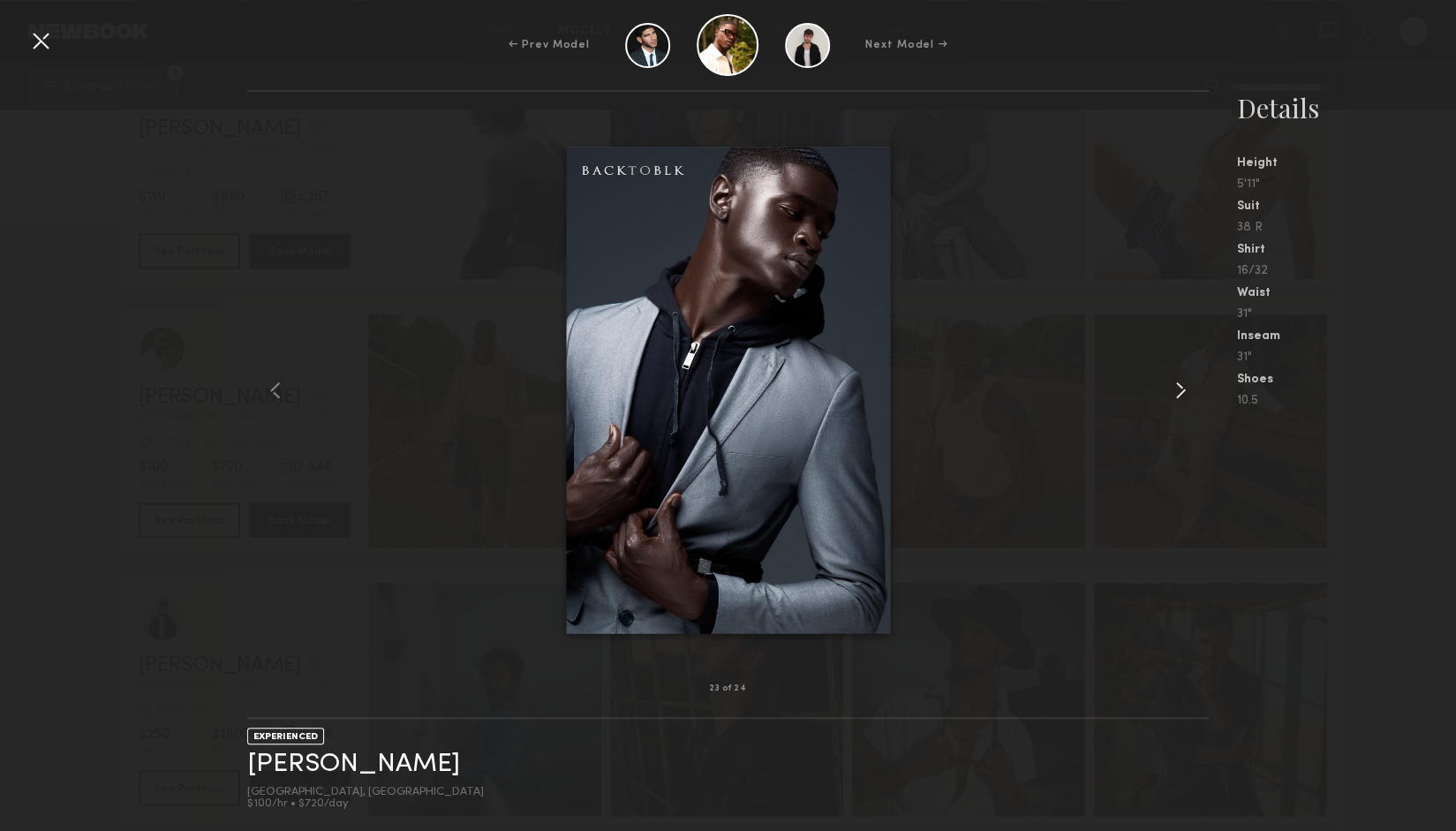
click at [1186, 399] on common-icon at bounding box center [1180, 390] width 28 height 28
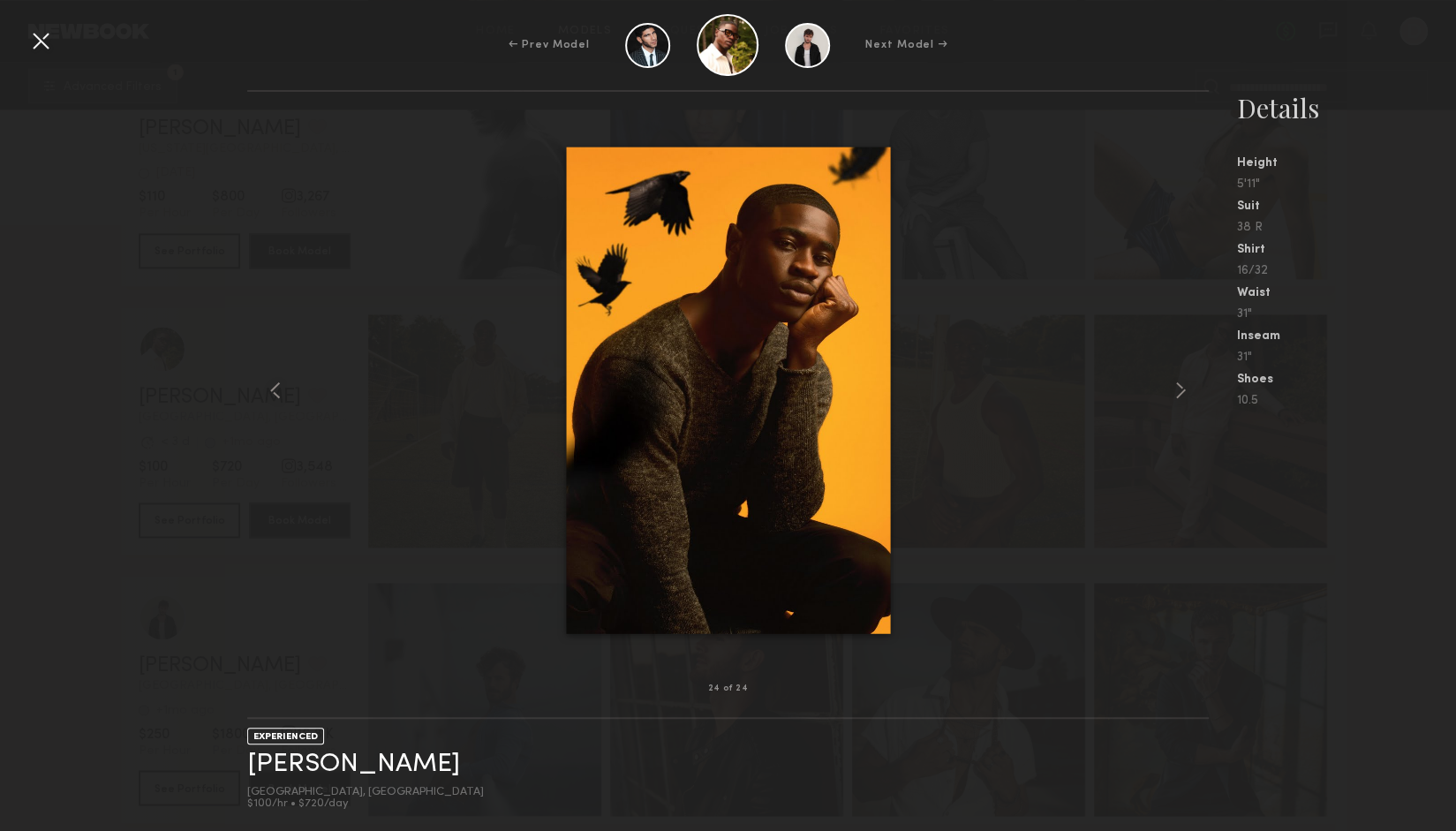
click at [1108, 271] on div at bounding box center [728, 390] width 961 height 541
drag, startPoint x: 15, startPoint y: 47, endPoint x: 34, endPoint y: 46, distance: 19.0
click at [19, 47] on div "← Prev Model Next Model →" at bounding box center [728, 46] width 1456 height 62
click at [49, 46] on div at bounding box center [40, 40] width 28 height 28
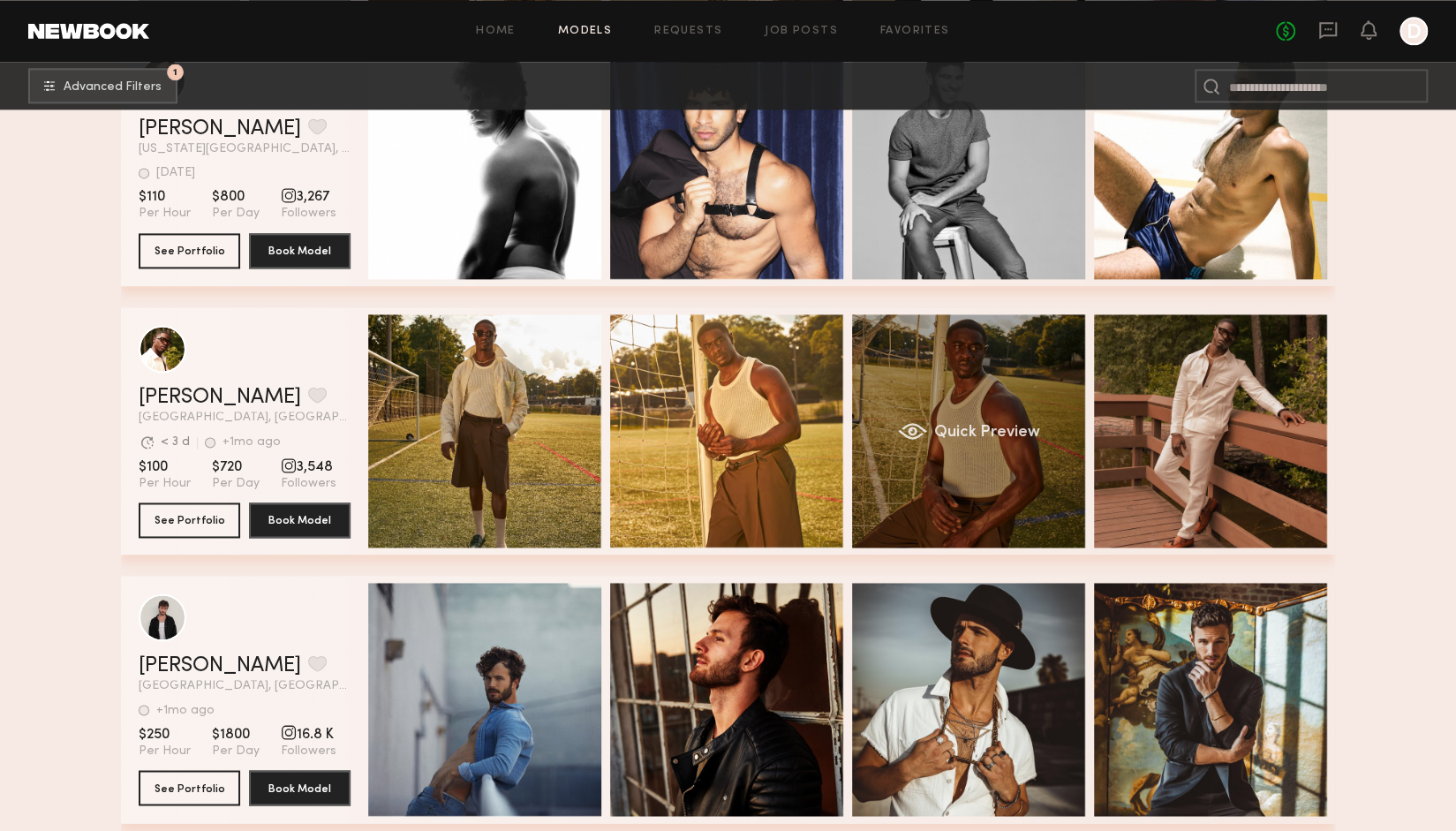
click at [1022, 383] on div "Quick Preview" at bounding box center [969, 431] width 233 height 233
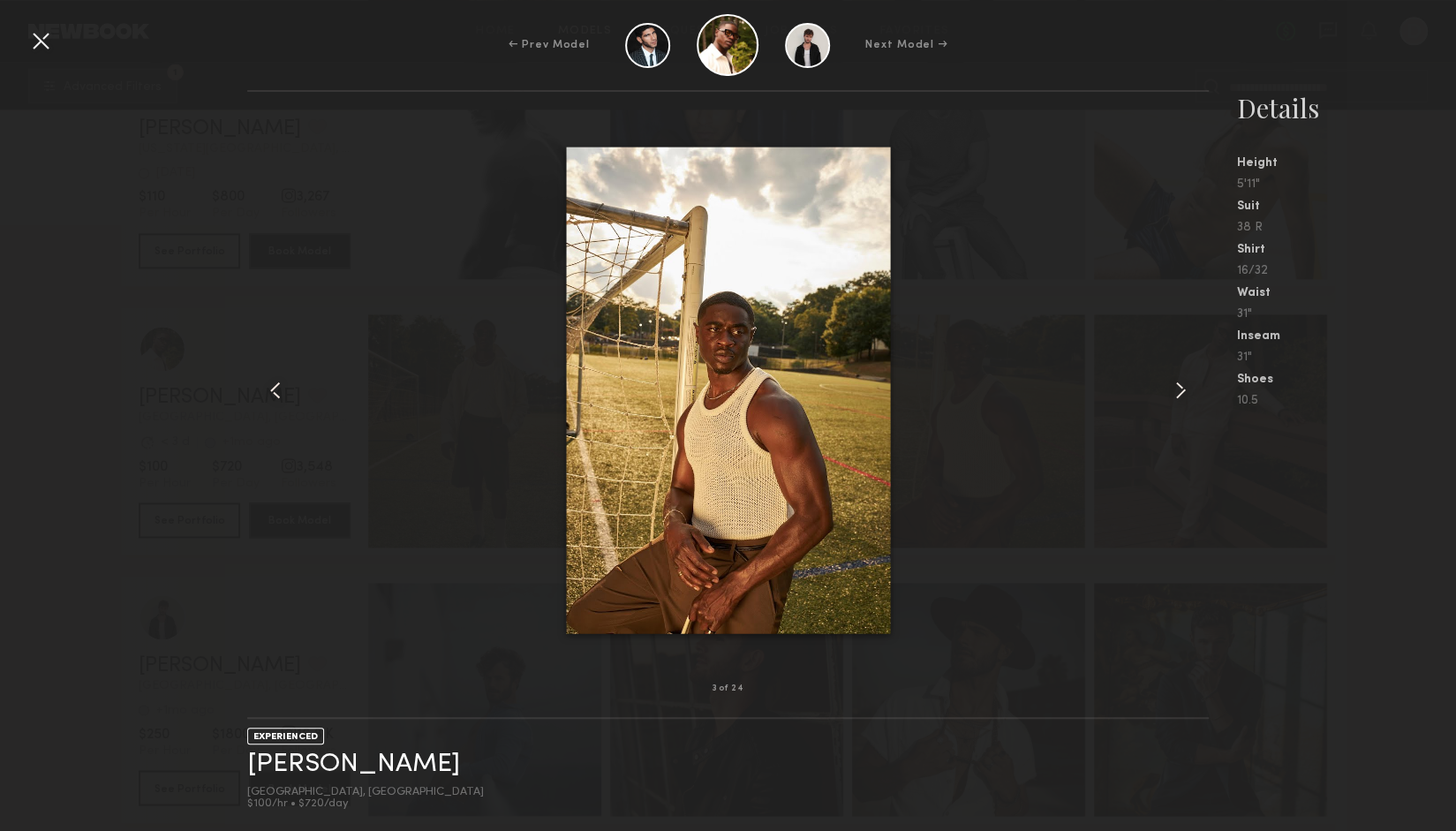
click at [281, 397] on common-icon at bounding box center [275, 390] width 28 height 28
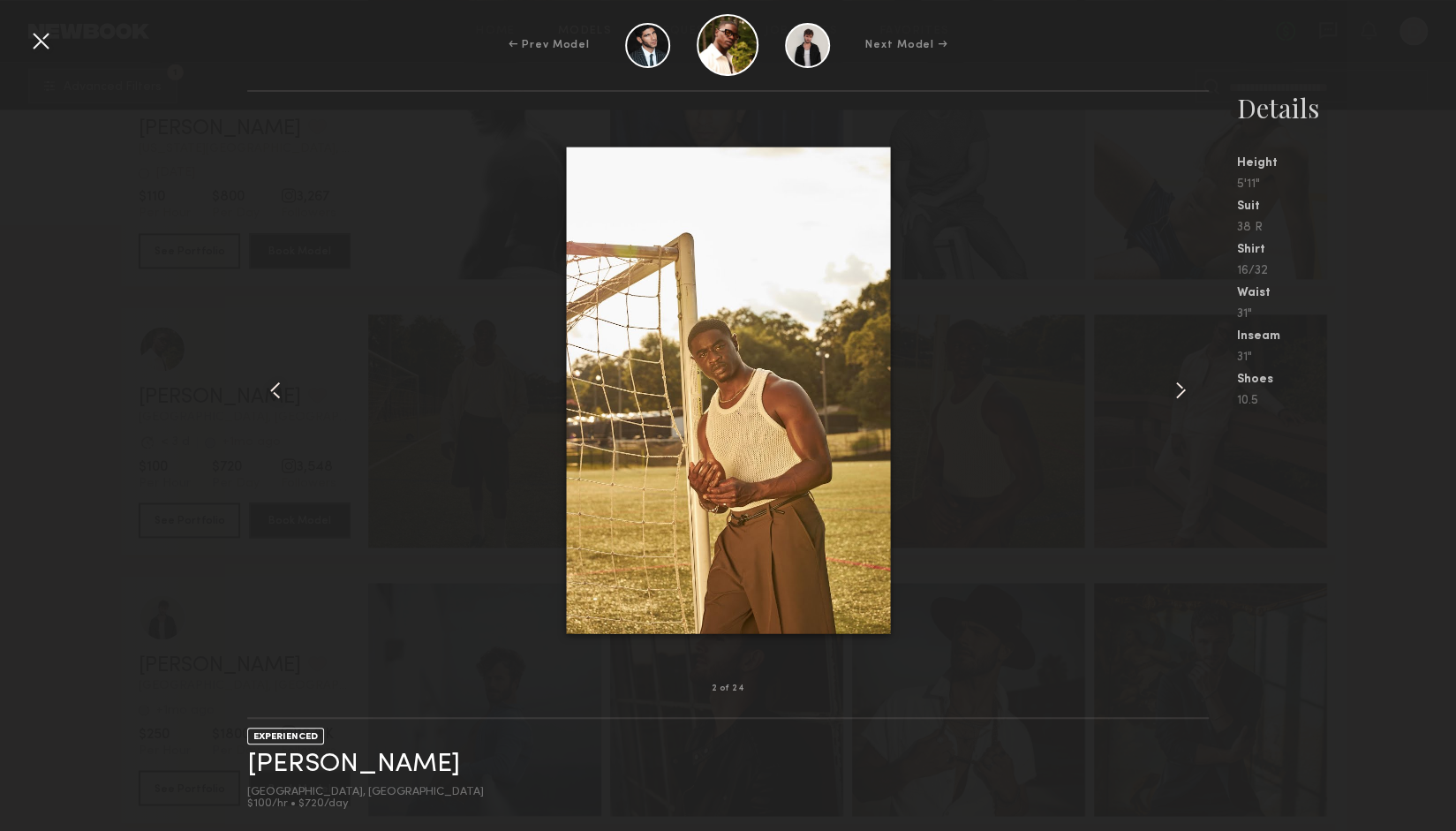
click at [44, 41] on div at bounding box center [40, 40] width 28 height 28
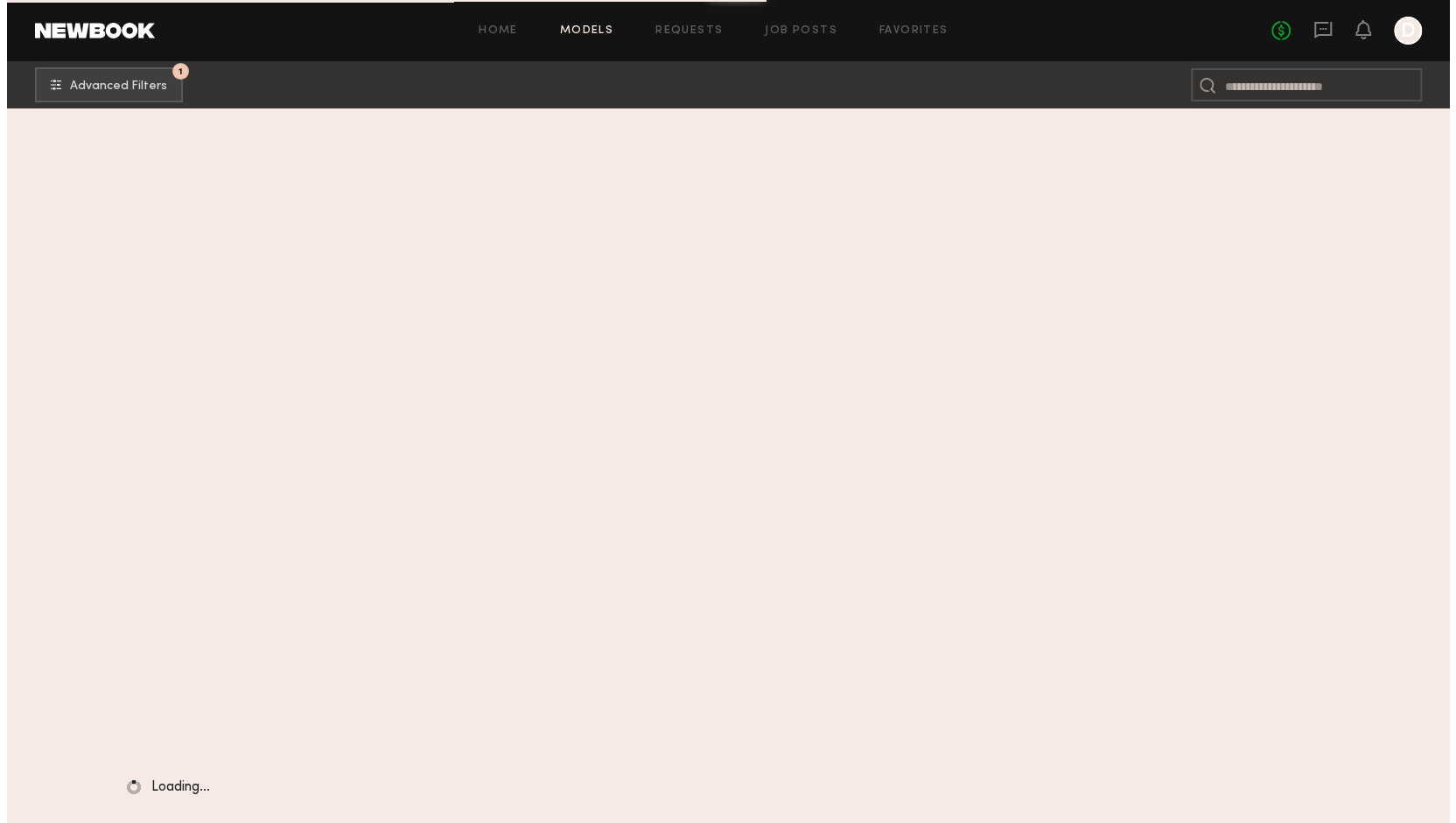
scroll to position [0, 0]
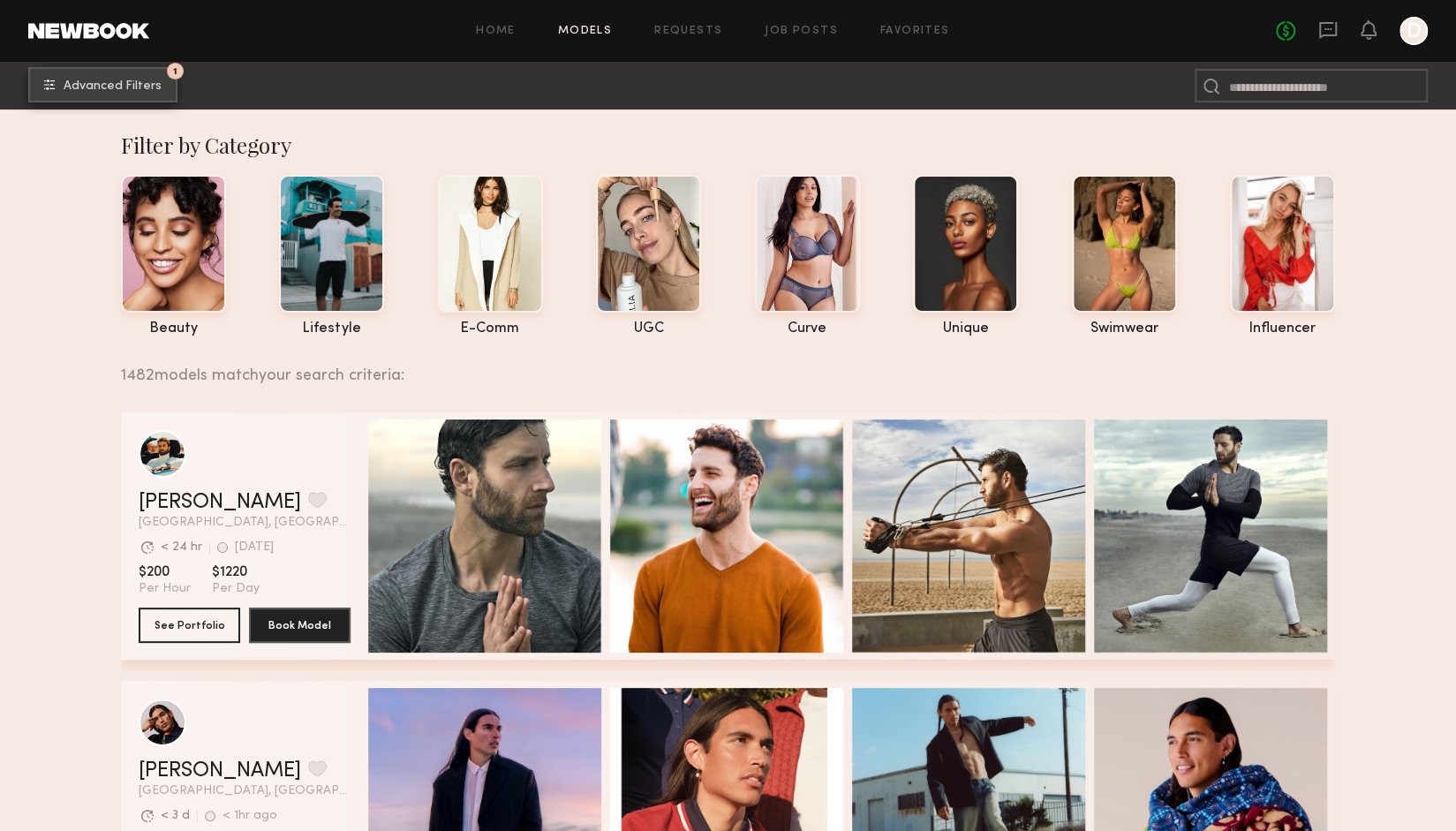
click at [132, 87] on span "Advanced Filters" at bounding box center [113, 86] width 98 height 13
